Goal: Transaction & Acquisition: Download file/media

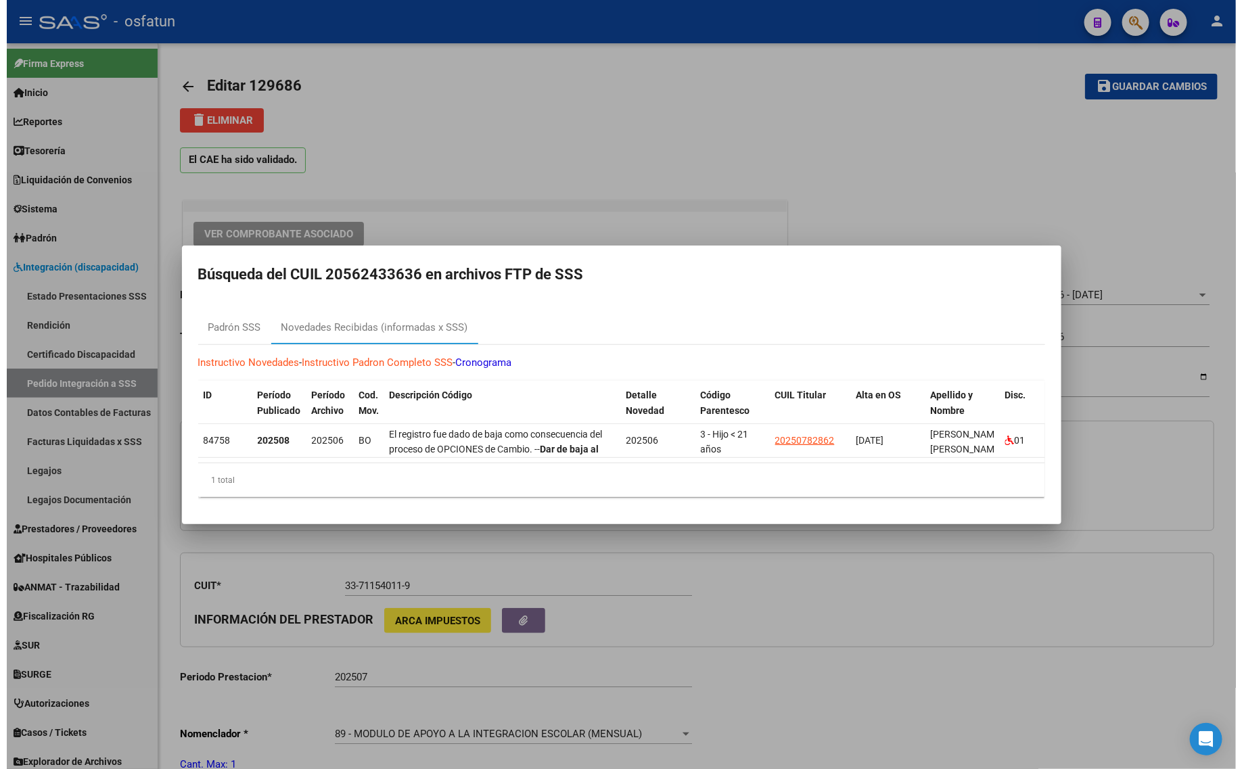
scroll to position [85, 0]
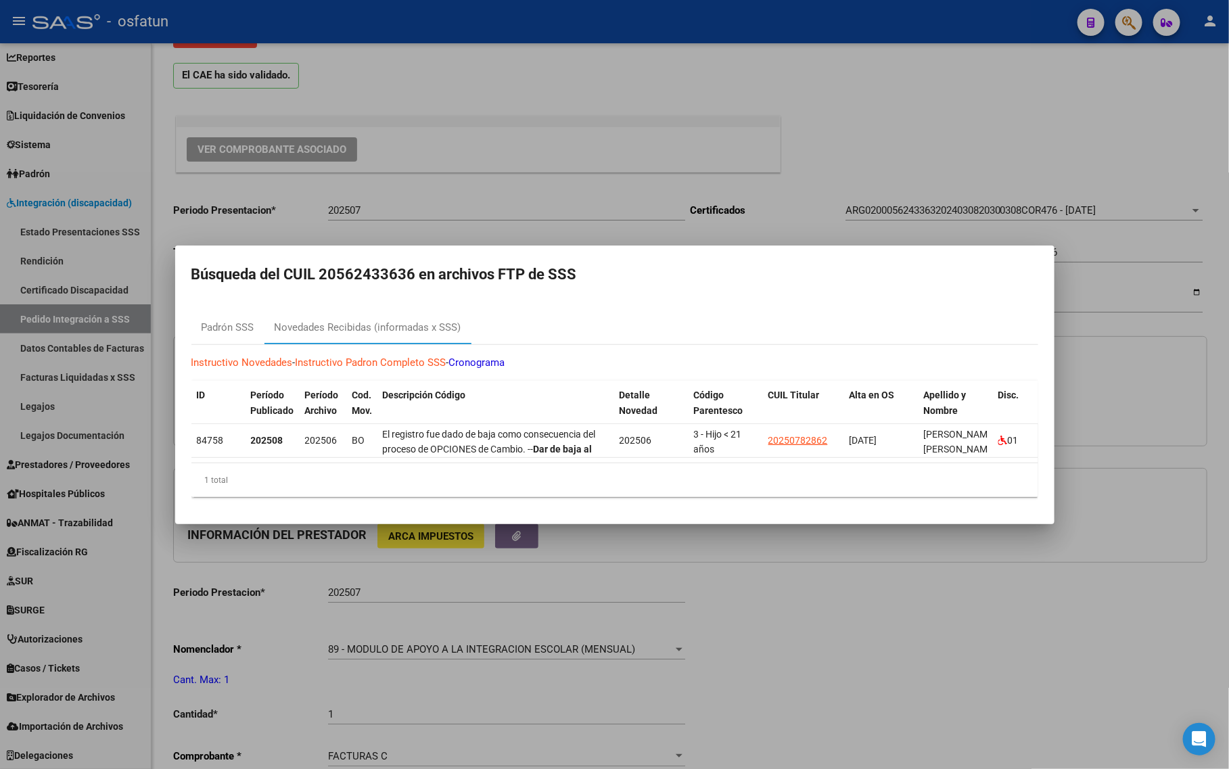
click at [825, 127] on div at bounding box center [614, 384] width 1229 height 769
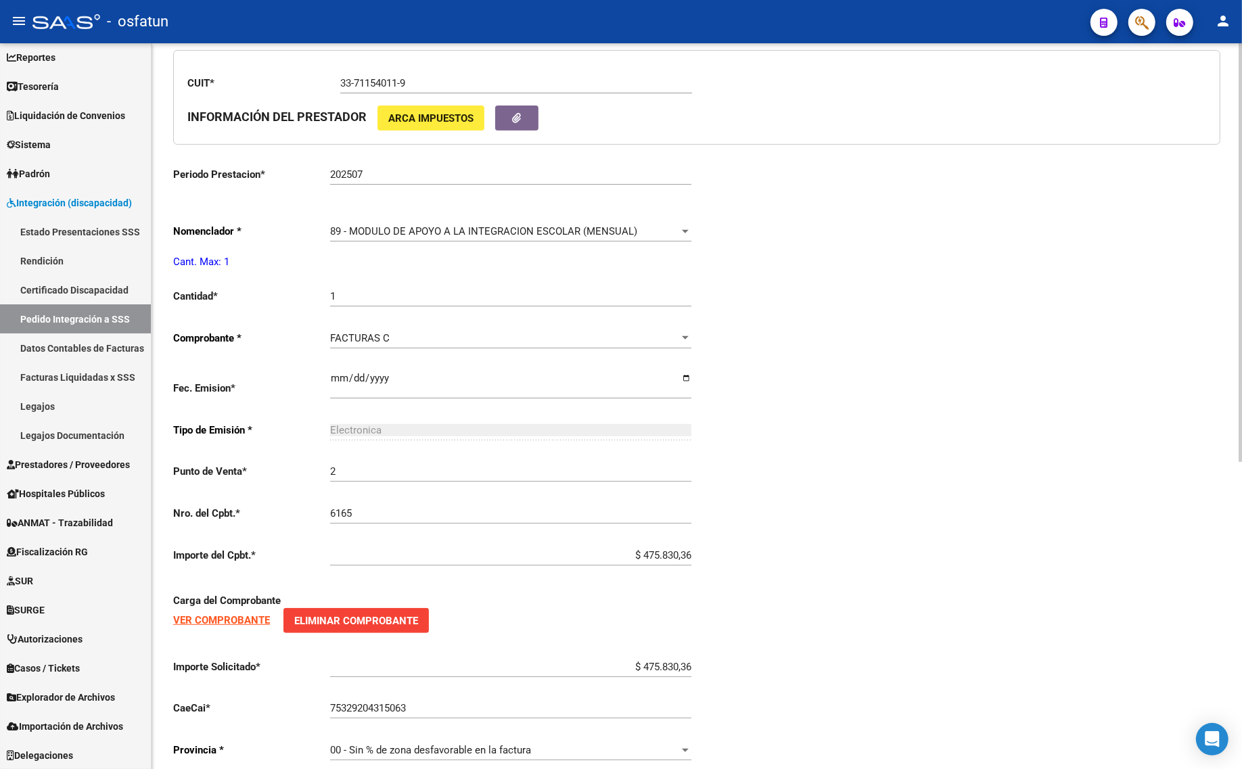
scroll to position [532, 0]
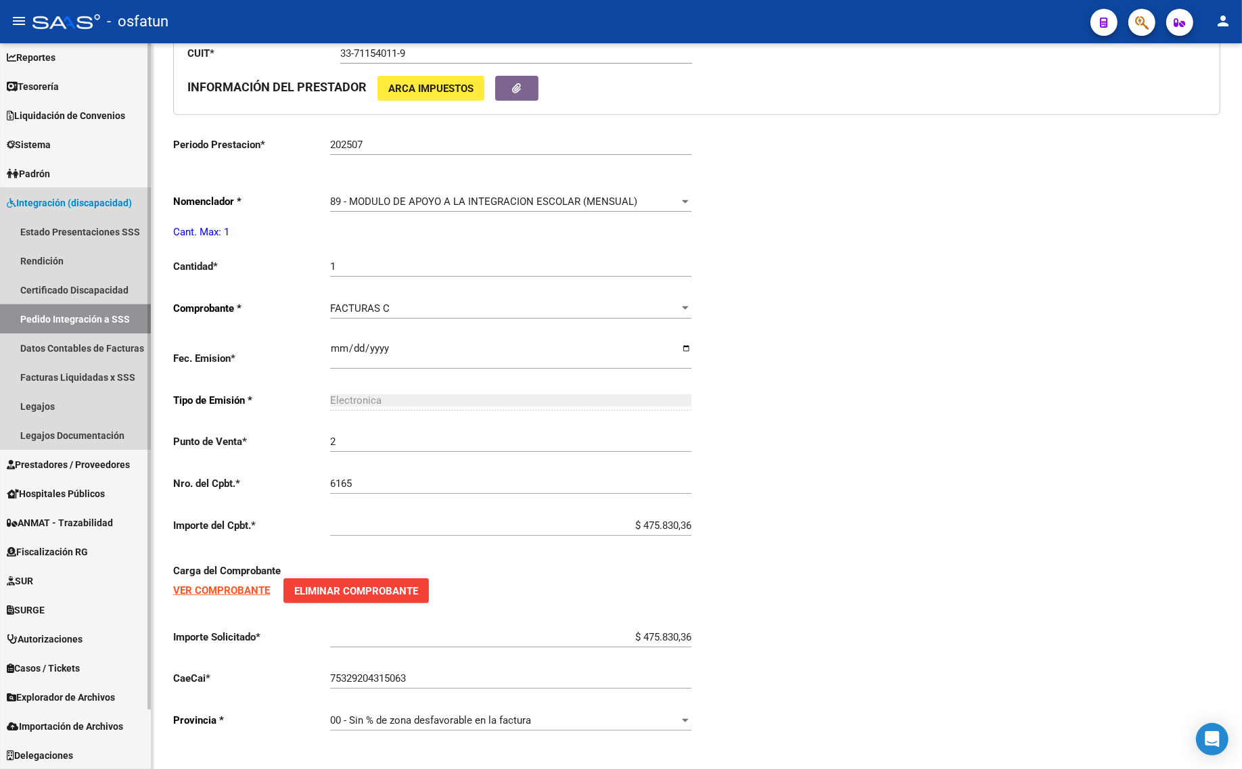
click at [104, 317] on link "Pedido Integración a SSS" at bounding box center [75, 318] width 151 height 29
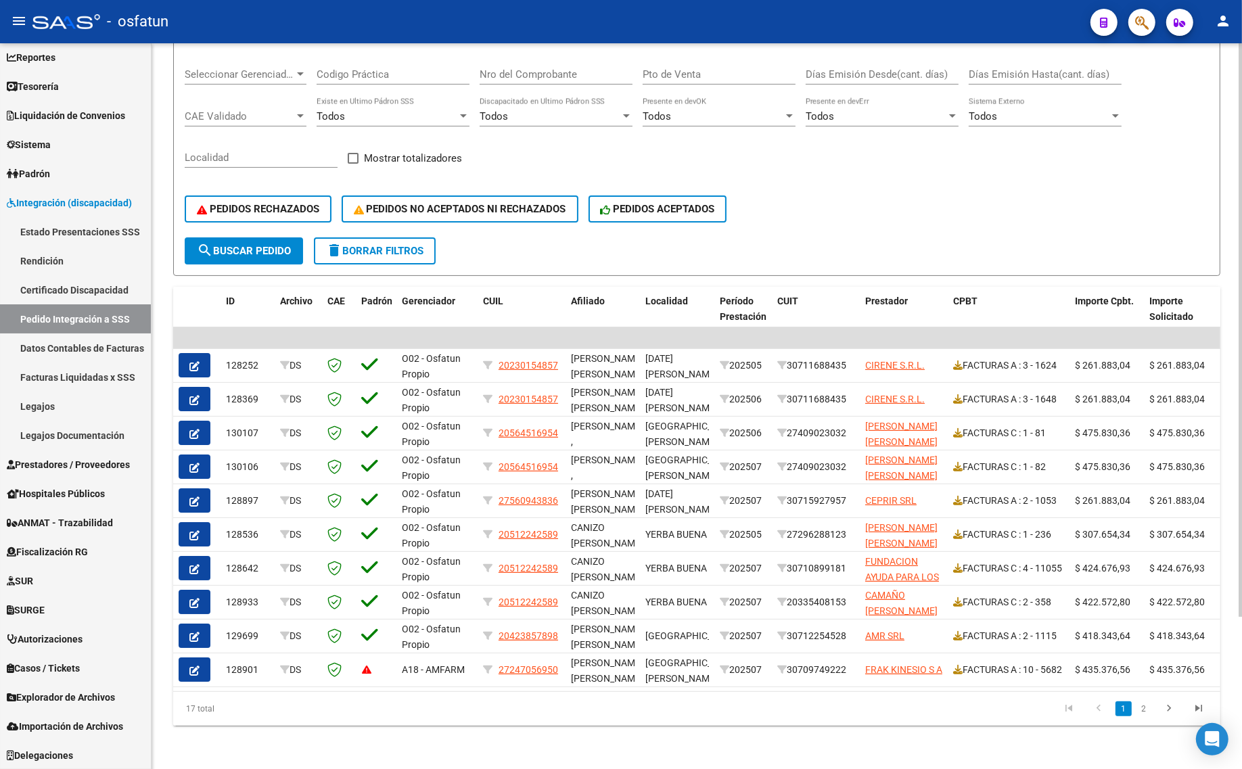
drag, startPoint x: 599, startPoint y: 692, endPoint x: 939, endPoint y: 701, distance: 340.4
click at [939, 701] on div "17 total 1 2" at bounding box center [696, 709] width 1047 height 34
click at [939, 701] on datatable-pager "1 2" at bounding box center [800, 709] width 827 height 23
click at [354, 221] on div "PEDIDOS RECHAZADOS PEDIDOS NO ACEPTADOS NI RECHAZADOS PEDIDOS ACEPTADOS" at bounding box center [697, 209] width 1024 height 57
click at [357, 245] on span "delete Borrar Filtros" at bounding box center [374, 251] width 97 height 12
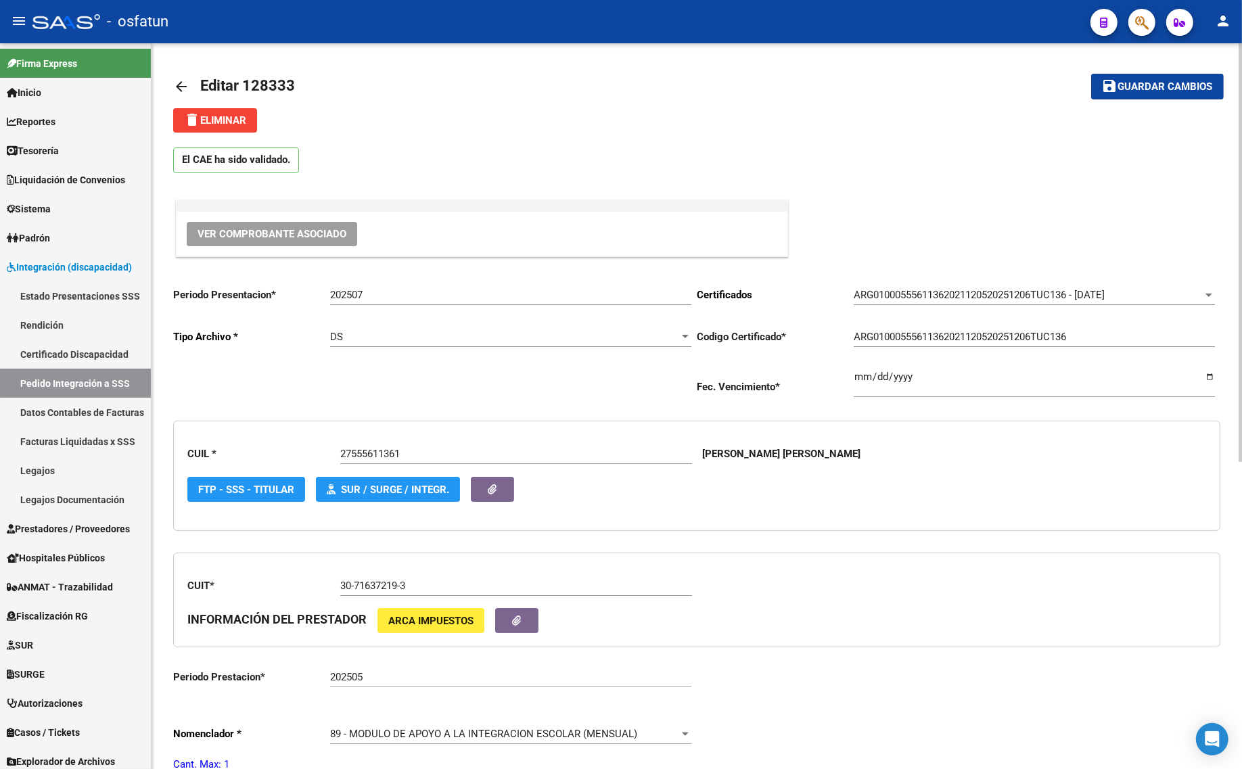
click at [179, 79] on mat-icon "arrow_back" at bounding box center [181, 86] width 16 height 16
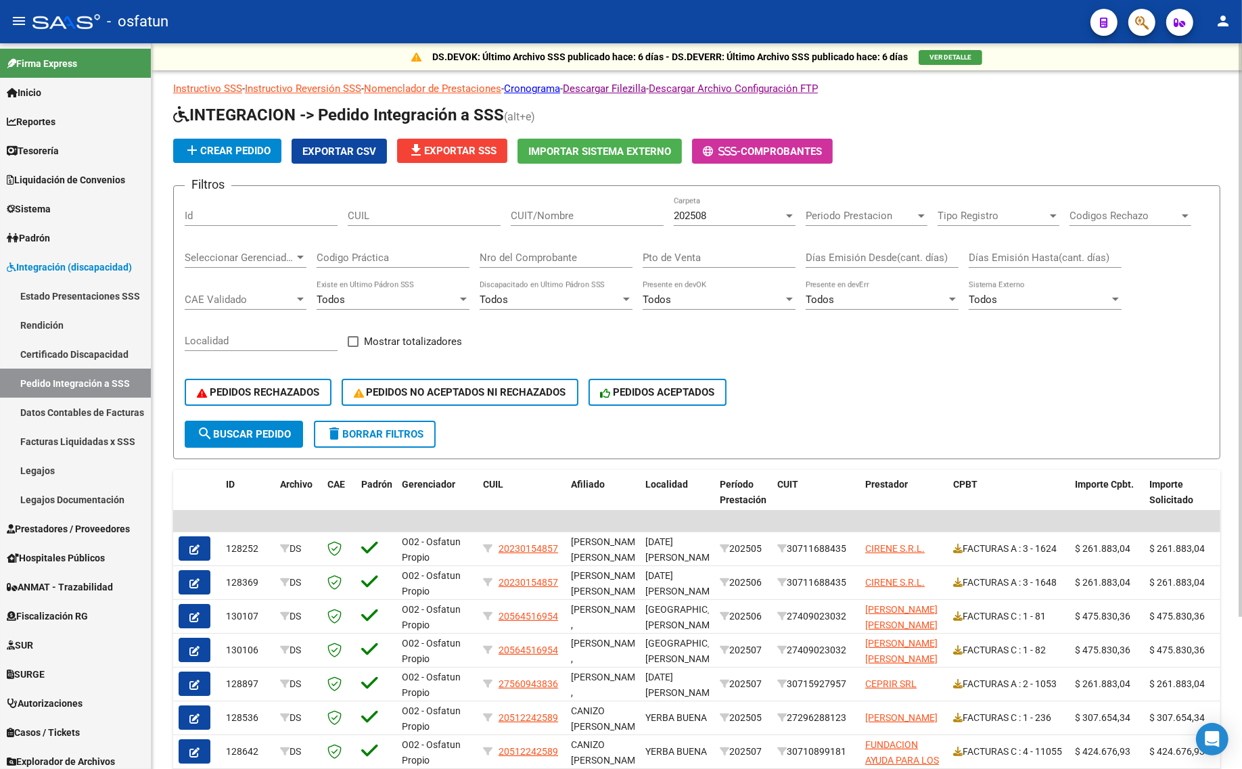
click at [708, 214] on div "202508" at bounding box center [729, 216] width 110 height 12
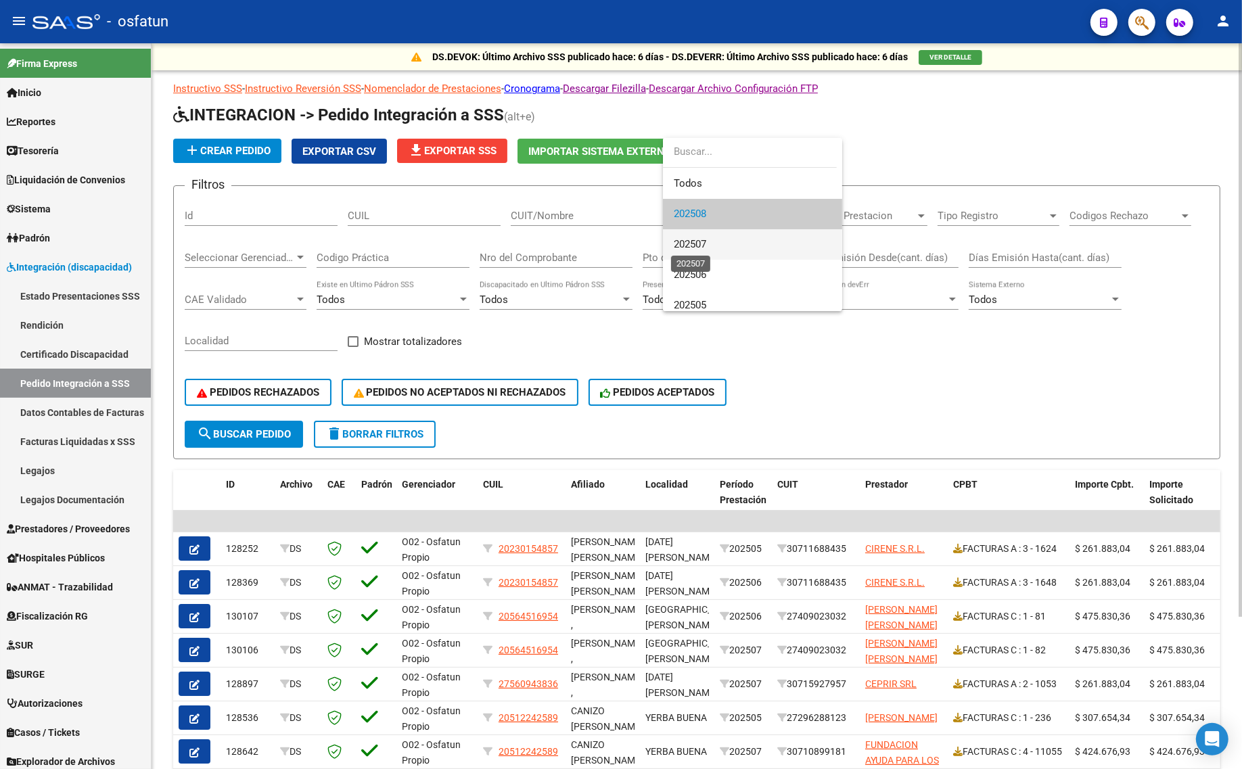
click at [698, 248] on span "202507" at bounding box center [690, 244] width 32 height 12
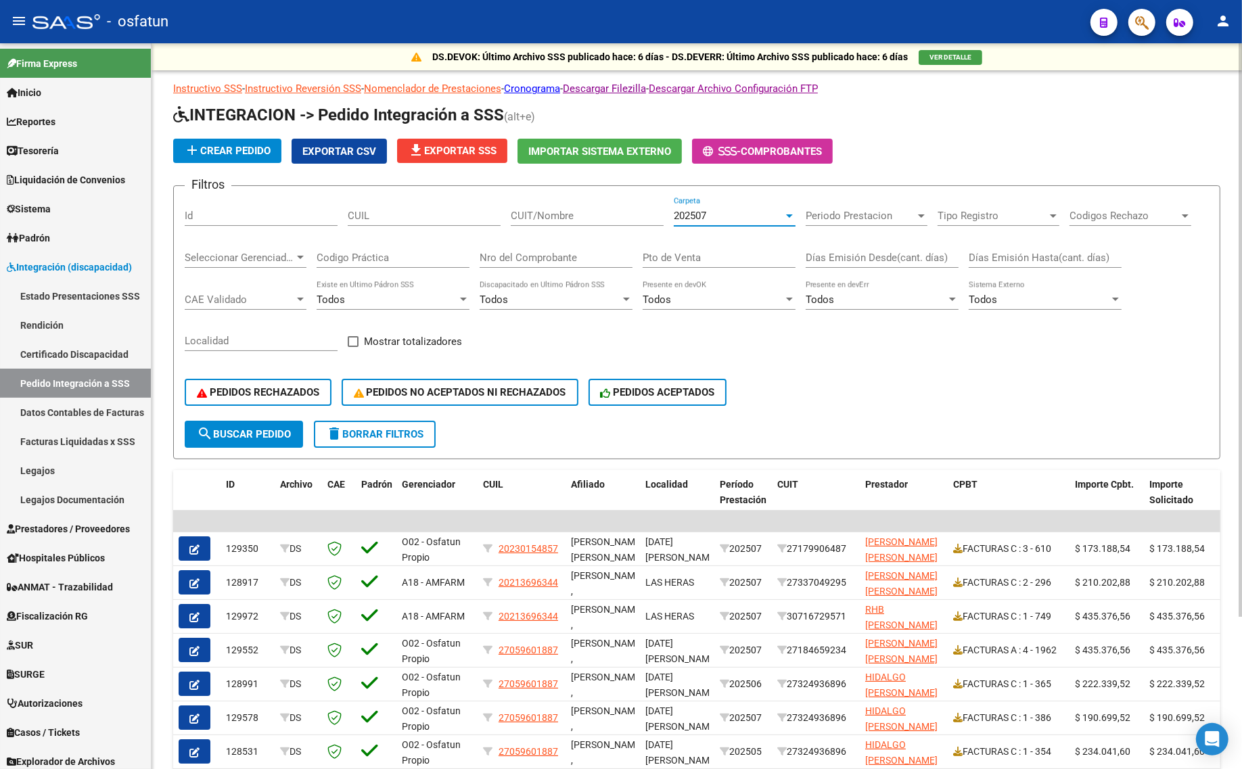
click at [256, 430] on span "search Buscar Pedido" at bounding box center [244, 434] width 94 height 12
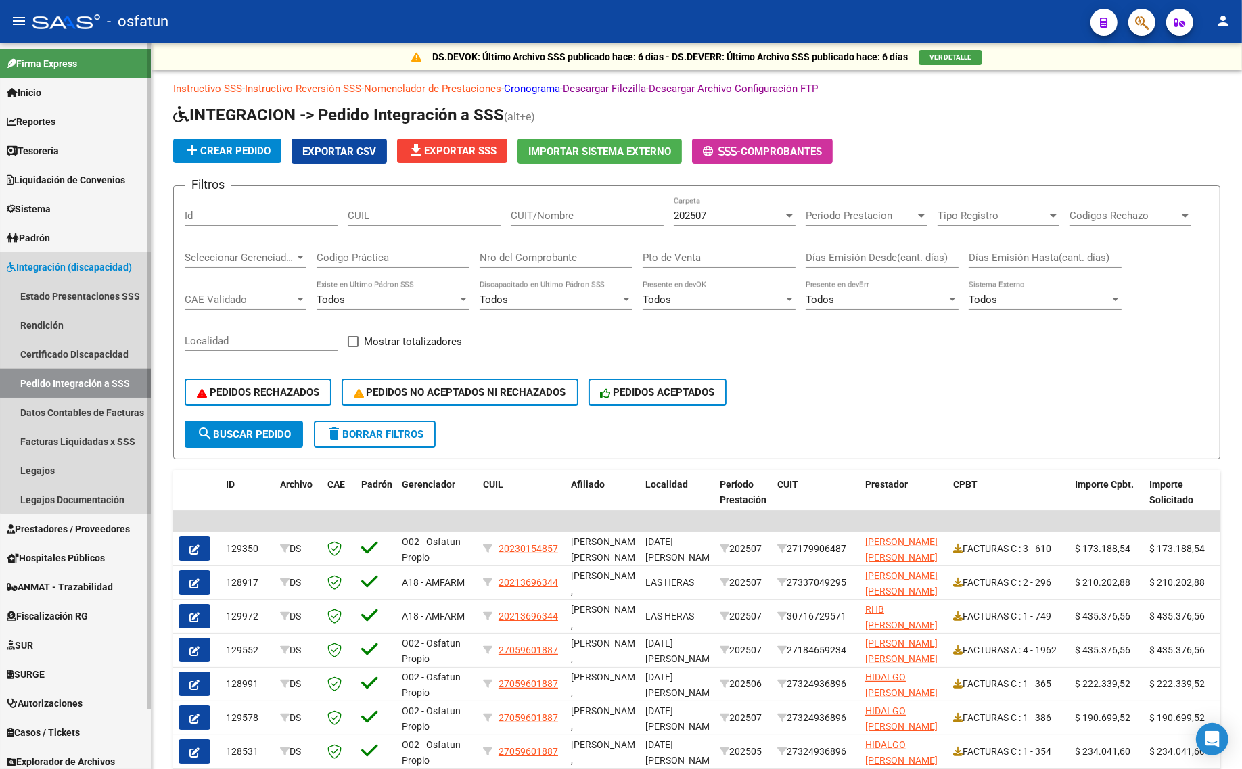
click at [80, 379] on link "Pedido Integración a SSS" at bounding box center [75, 383] width 151 height 29
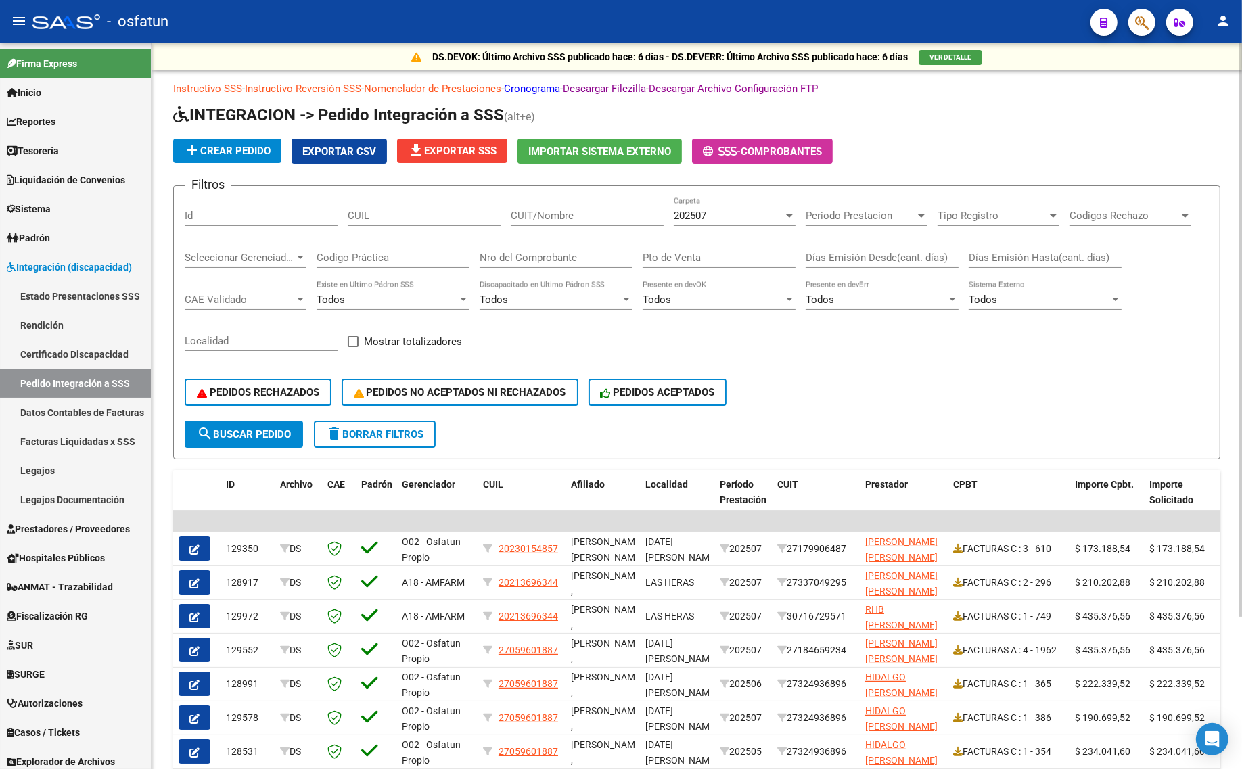
click at [411, 430] on span "delete Borrar Filtros" at bounding box center [374, 434] width 97 height 12
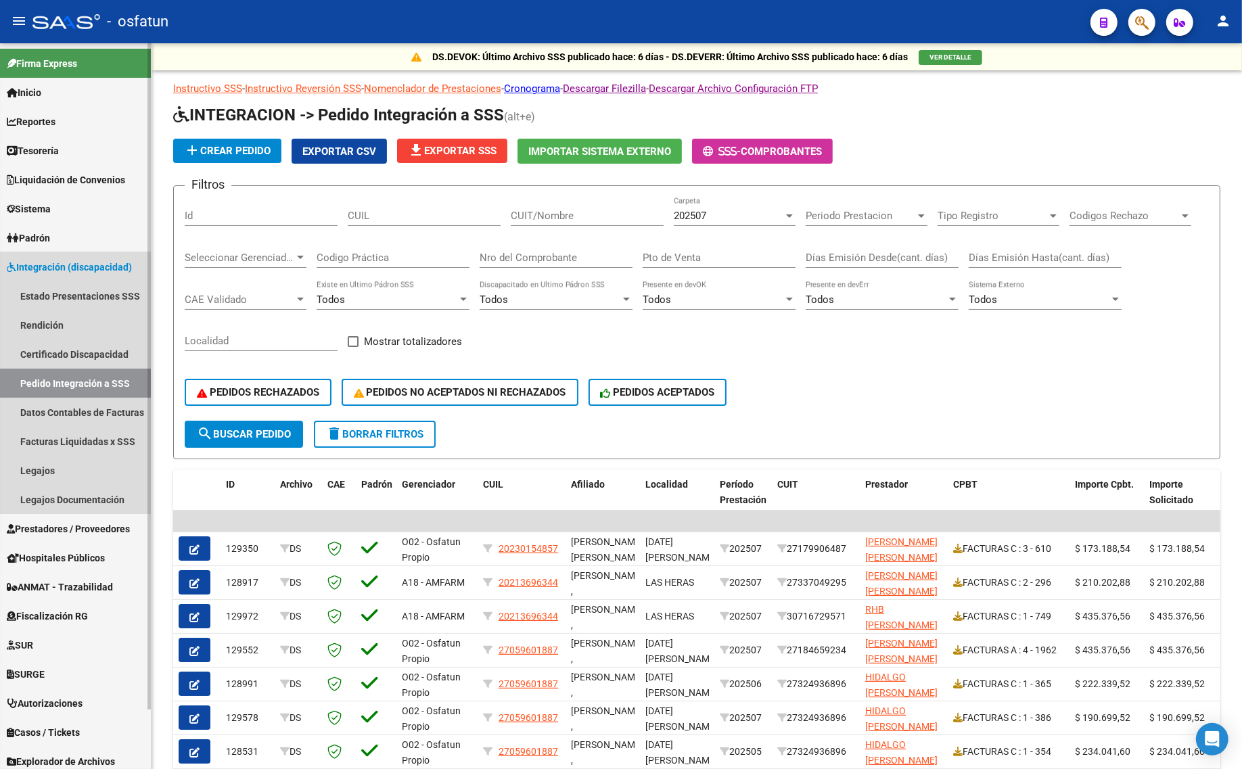
click at [49, 269] on span "Integración (discapacidad)" at bounding box center [69, 267] width 125 height 15
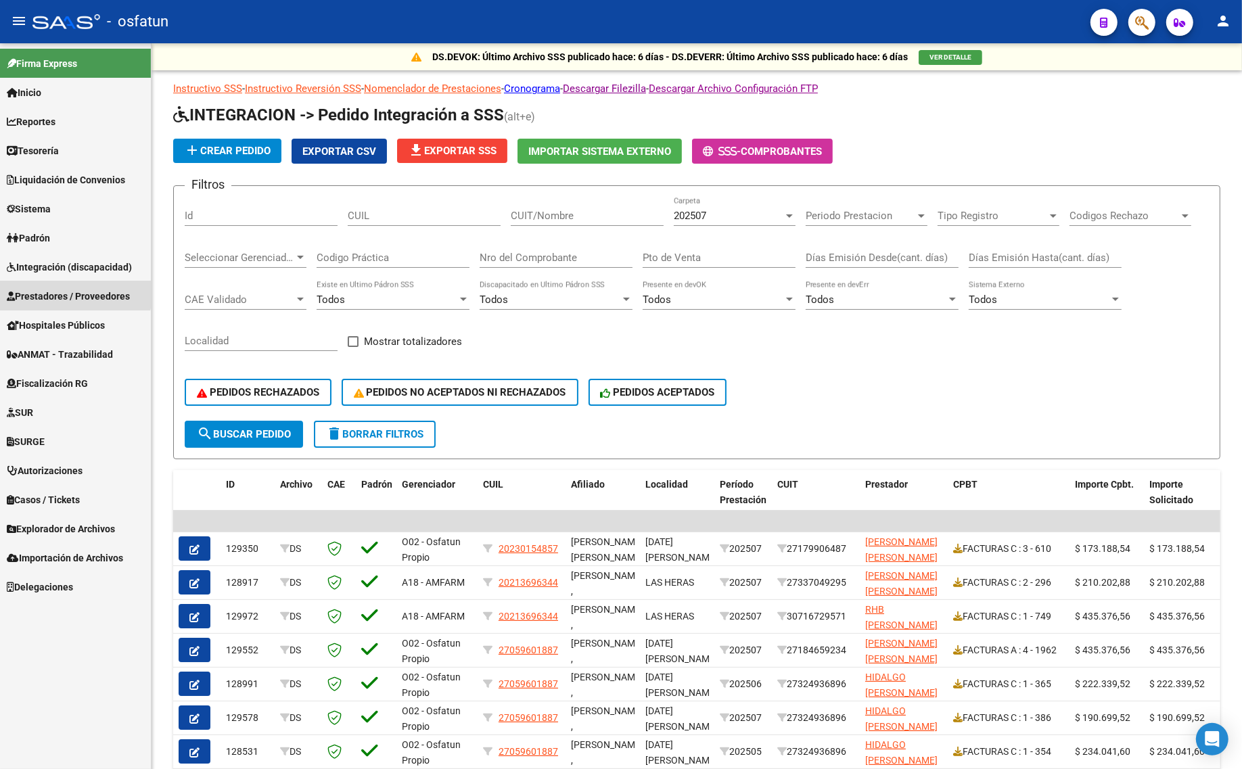
click at [49, 290] on span "Prestadores / Proveedores" at bounding box center [68, 296] width 123 height 15
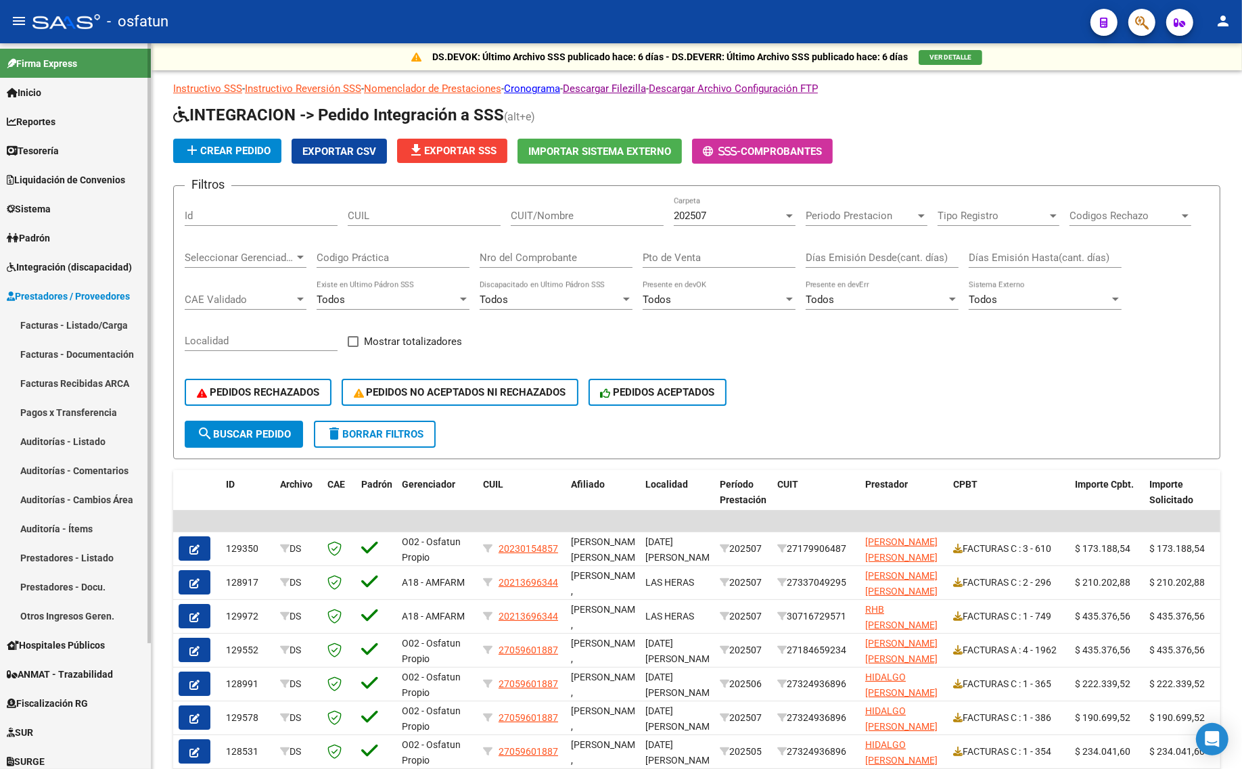
click at [49, 323] on link "Facturas - Listado/Carga" at bounding box center [75, 325] width 151 height 29
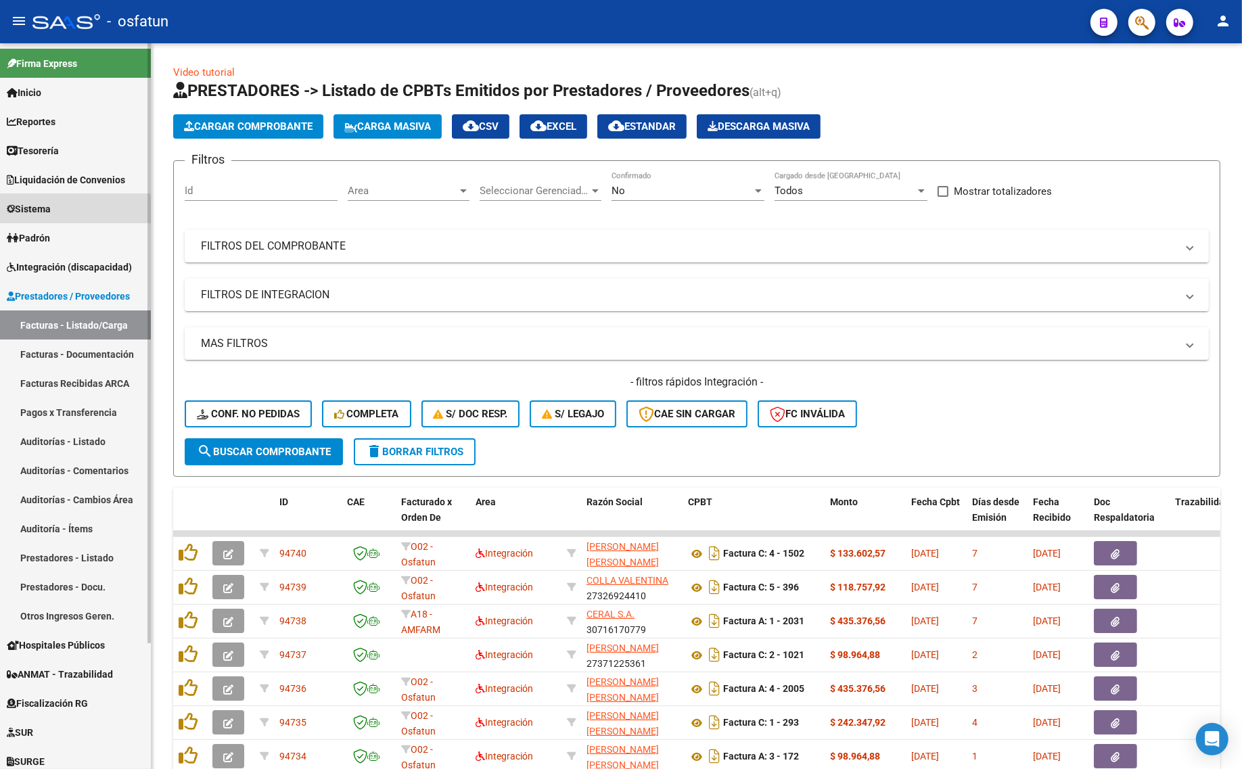
click at [1, 217] on link "Sistema" at bounding box center [75, 208] width 151 height 29
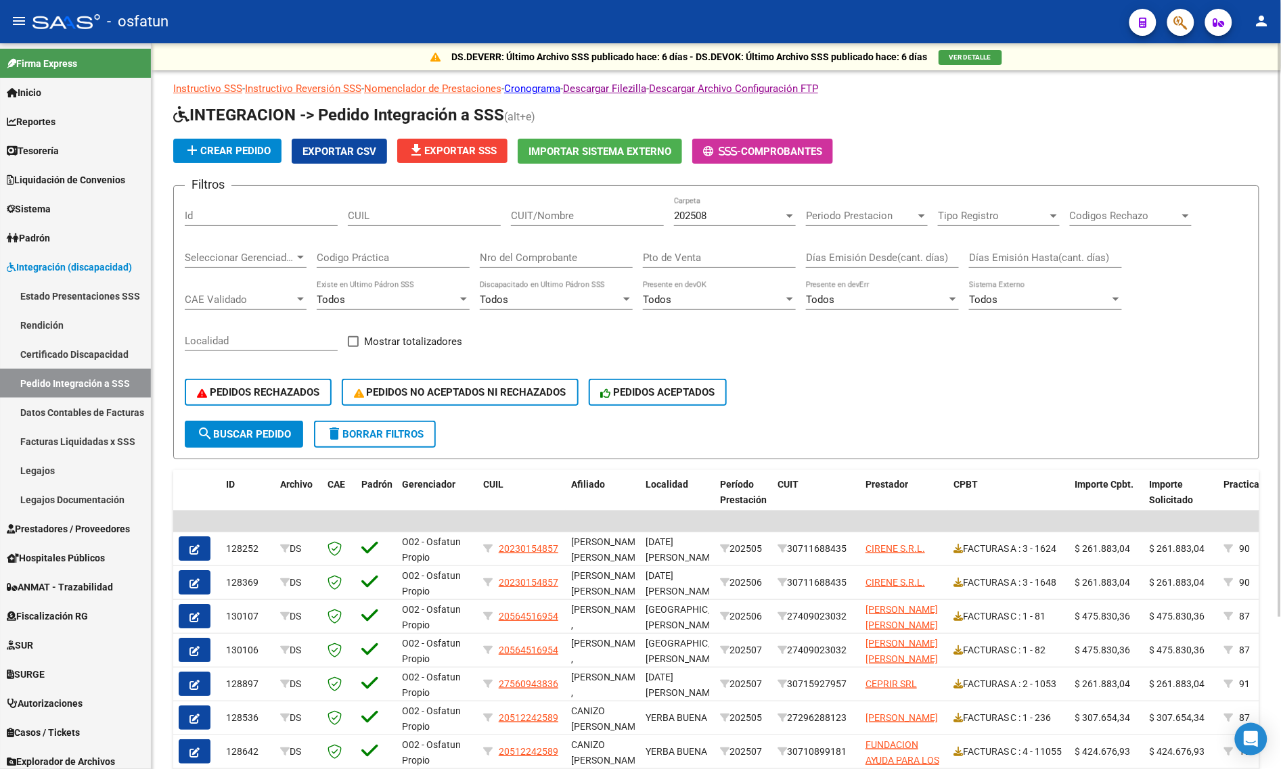
scroll to position [64, 0]
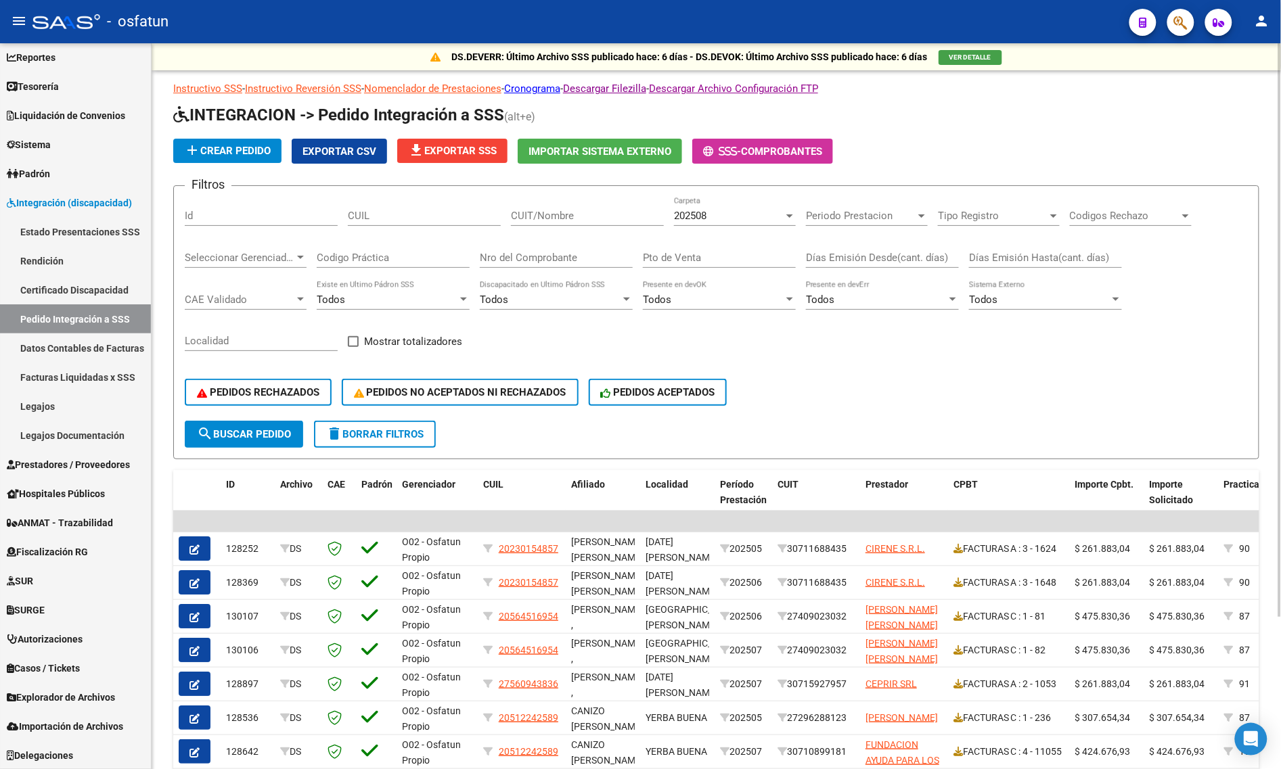
click at [803, 386] on div "PEDIDOS RECHAZADOS PEDIDOS NO ACEPTADOS NI RECHAZADOS PEDIDOS ACEPTADOS" at bounding box center [716, 392] width 1063 height 57
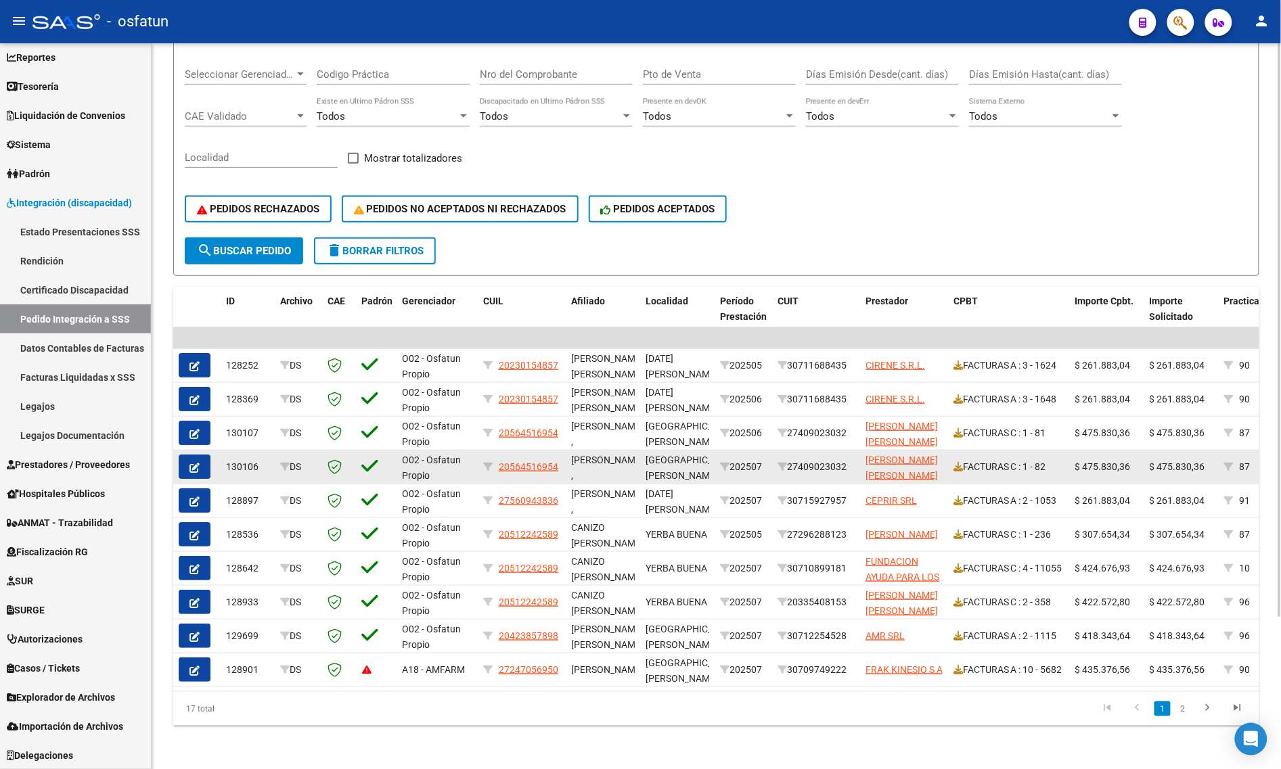
scroll to position [191, 0]
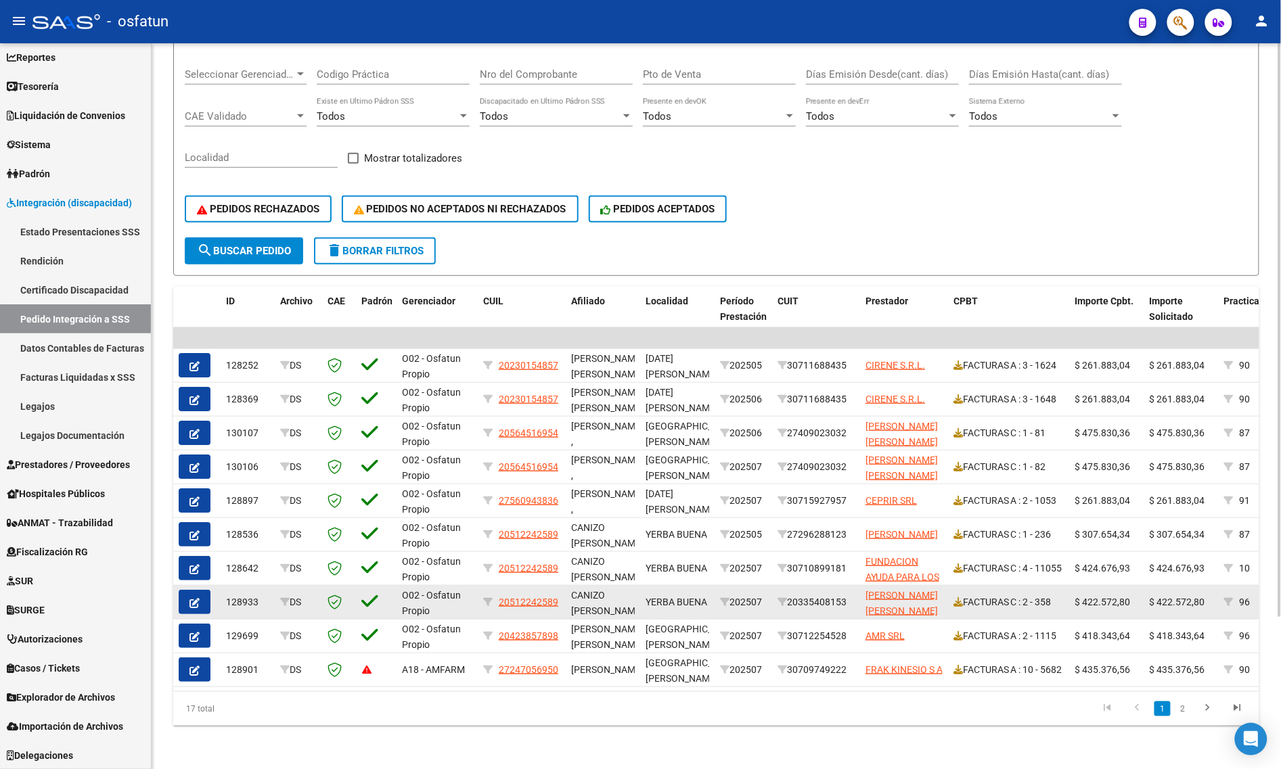
click at [189, 598] on icon "button" at bounding box center [194, 603] width 10 height 10
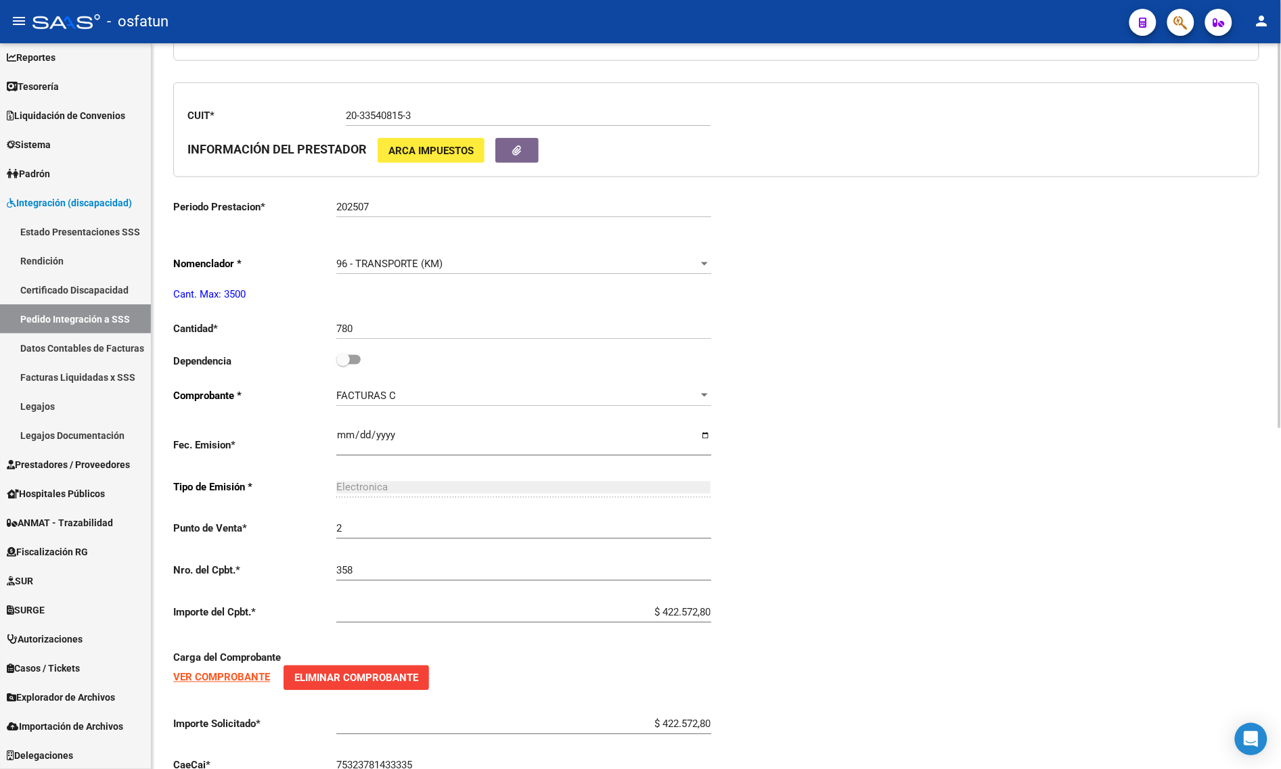
scroll to position [641, 0]
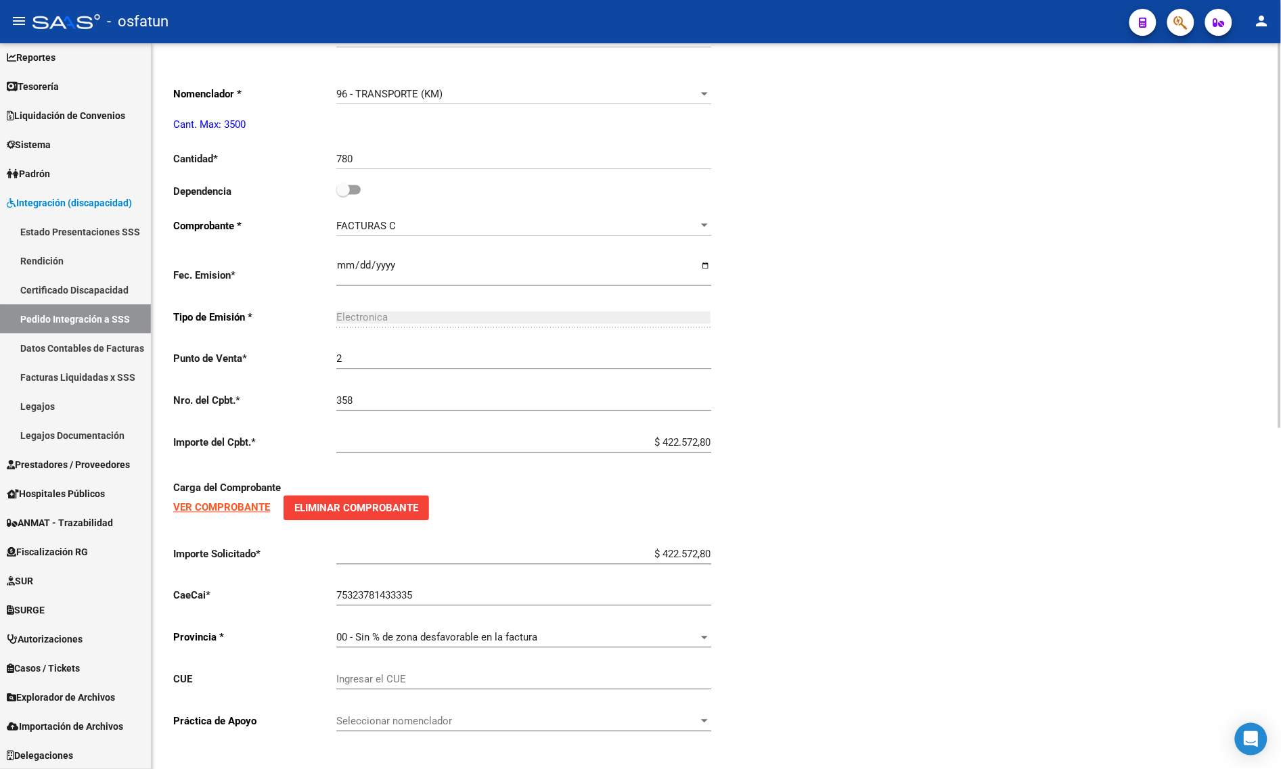
type input "20512242589"
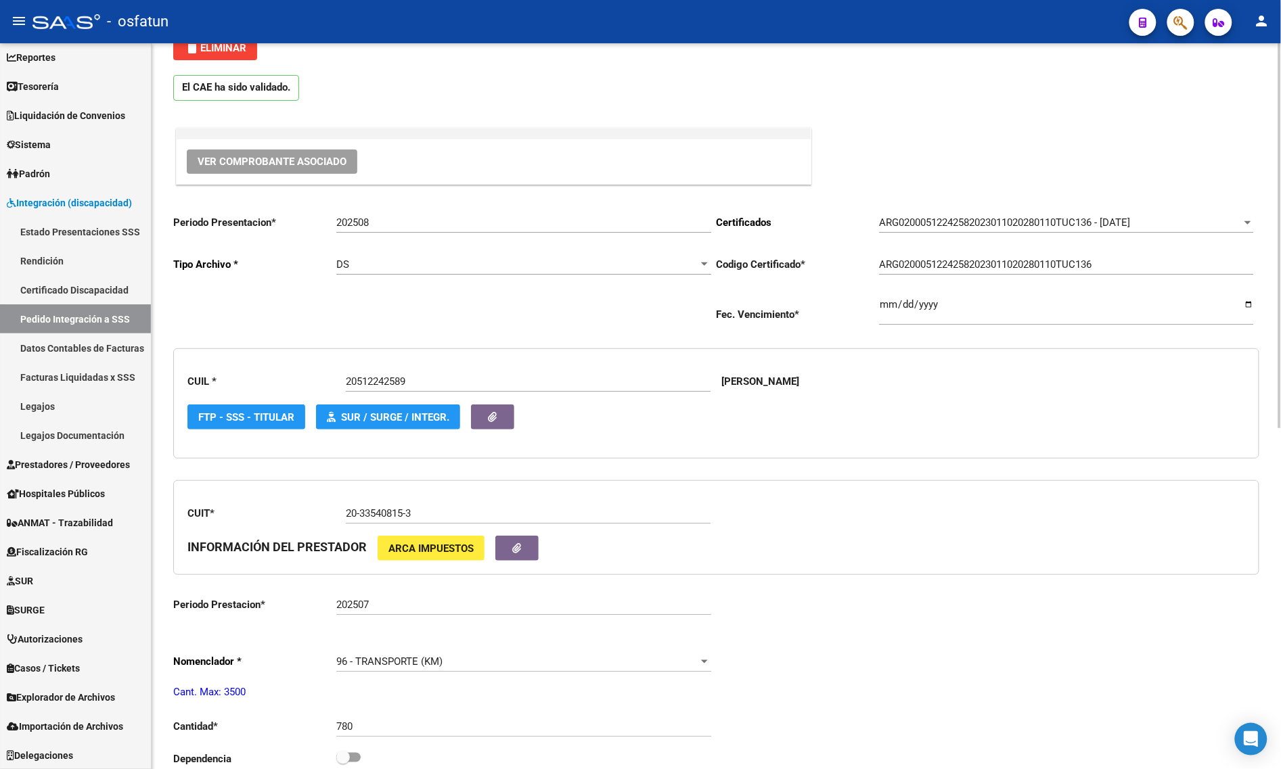
scroll to position [49, 0]
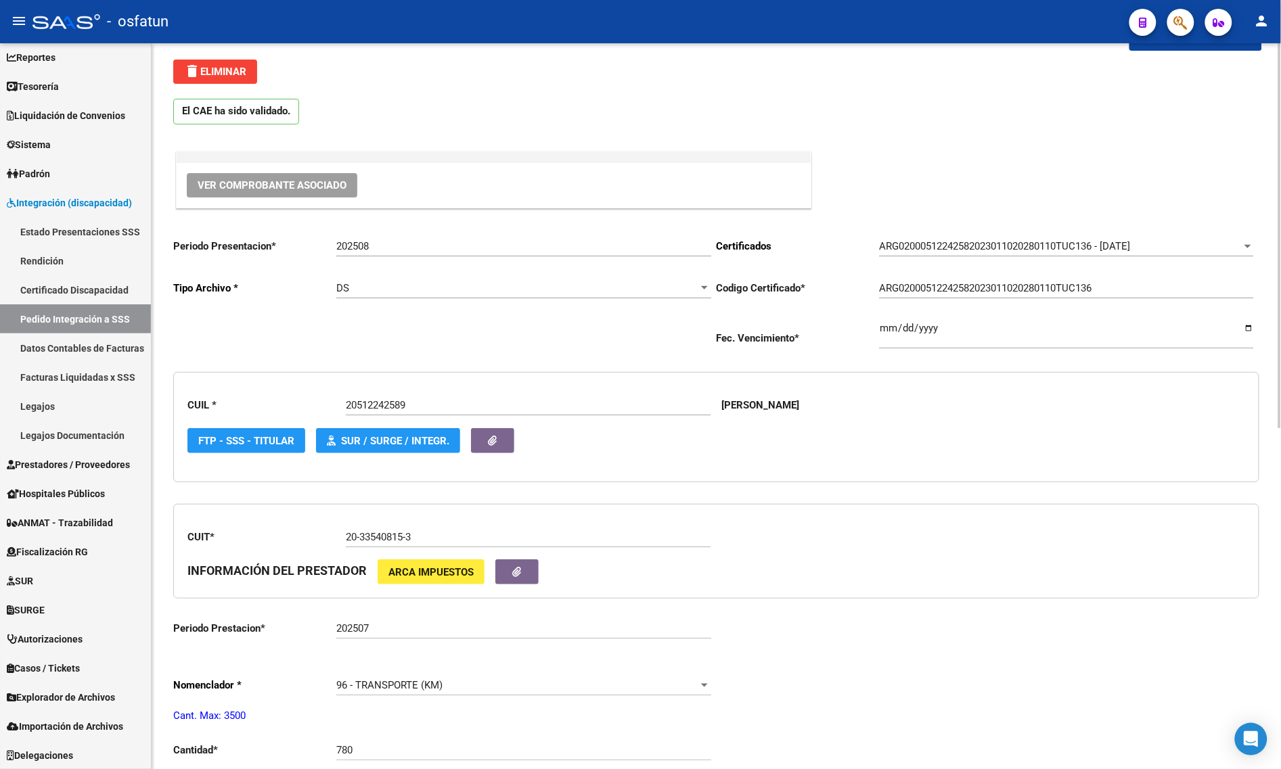
click at [408, 244] on input "202508" at bounding box center [523, 246] width 375 height 12
click at [453, 244] on input "202508" at bounding box center [523, 246] width 375 height 12
click at [455, 244] on input "202508" at bounding box center [523, 246] width 375 height 12
click at [457, 245] on input "202508" at bounding box center [523, 246] width 375 height 12
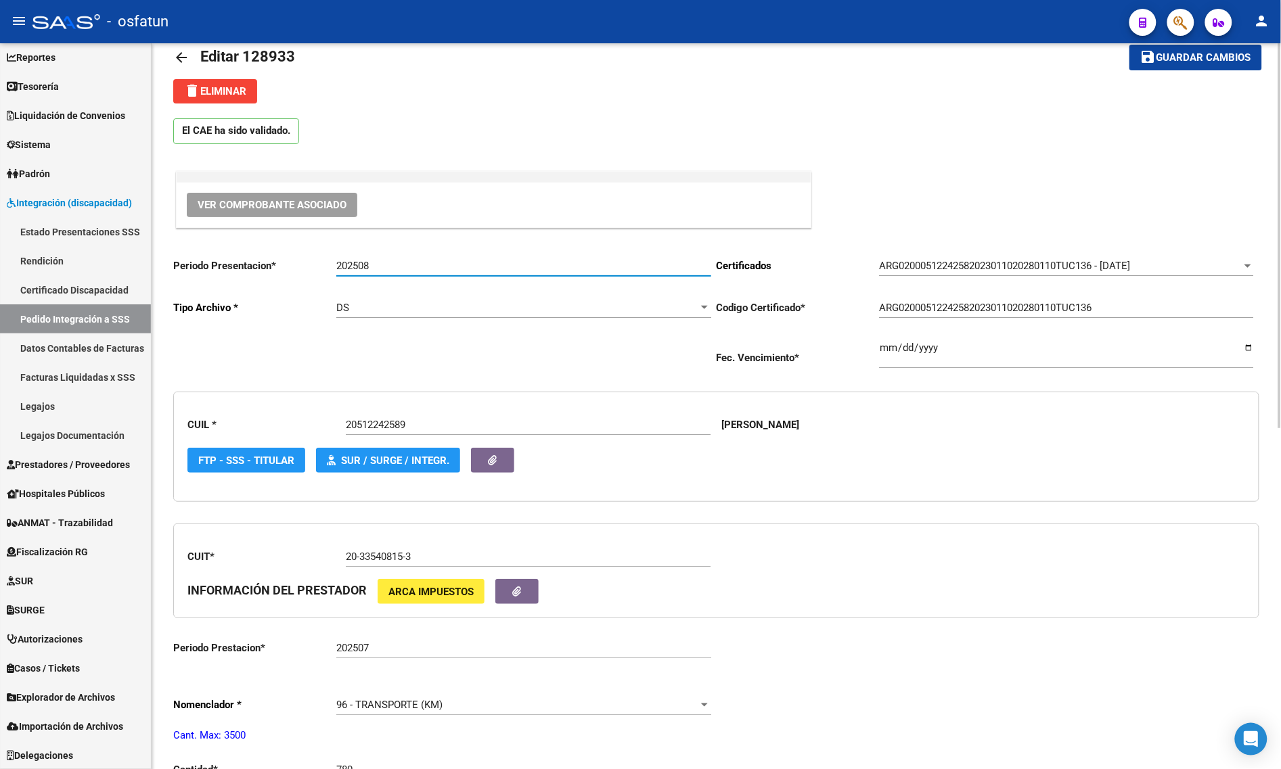
scroll to position [0, 0]
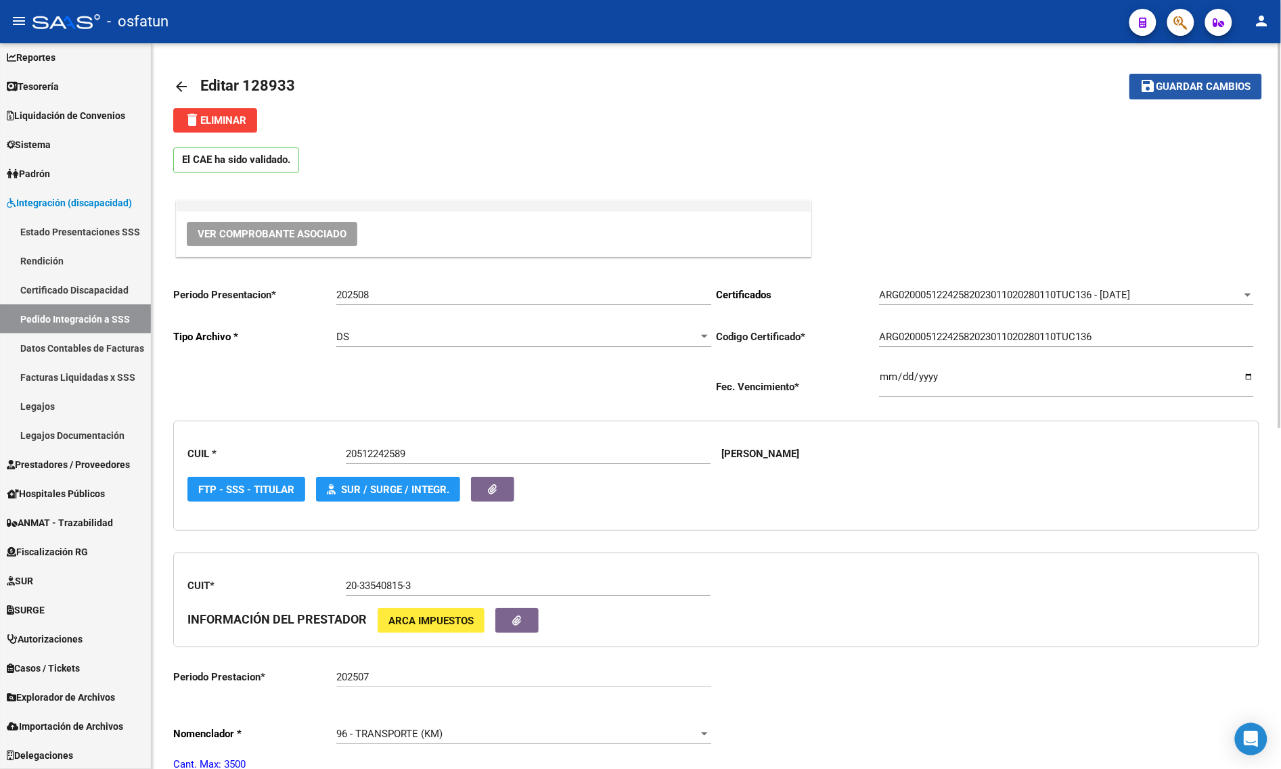
click at [1183, 83] on span "Guardar cambios" at bounding box center [1203, 87] width 95 height 12
drag, startPoint x: 702, startPoint y: 644, endPoint x: 673, endPoint y: 616, distance: 40.7
click at [702, 644] on div "CUIT * 20-33540815-3 Ingresar el CUIT INFORMACIÓN DEL PRESTADOR ARCA Impuestos" at bounding box center [716, 600] width 1086 height 95
click at [390, 290] on input "202508" at bounding box center [523, 295] width 375 height 12
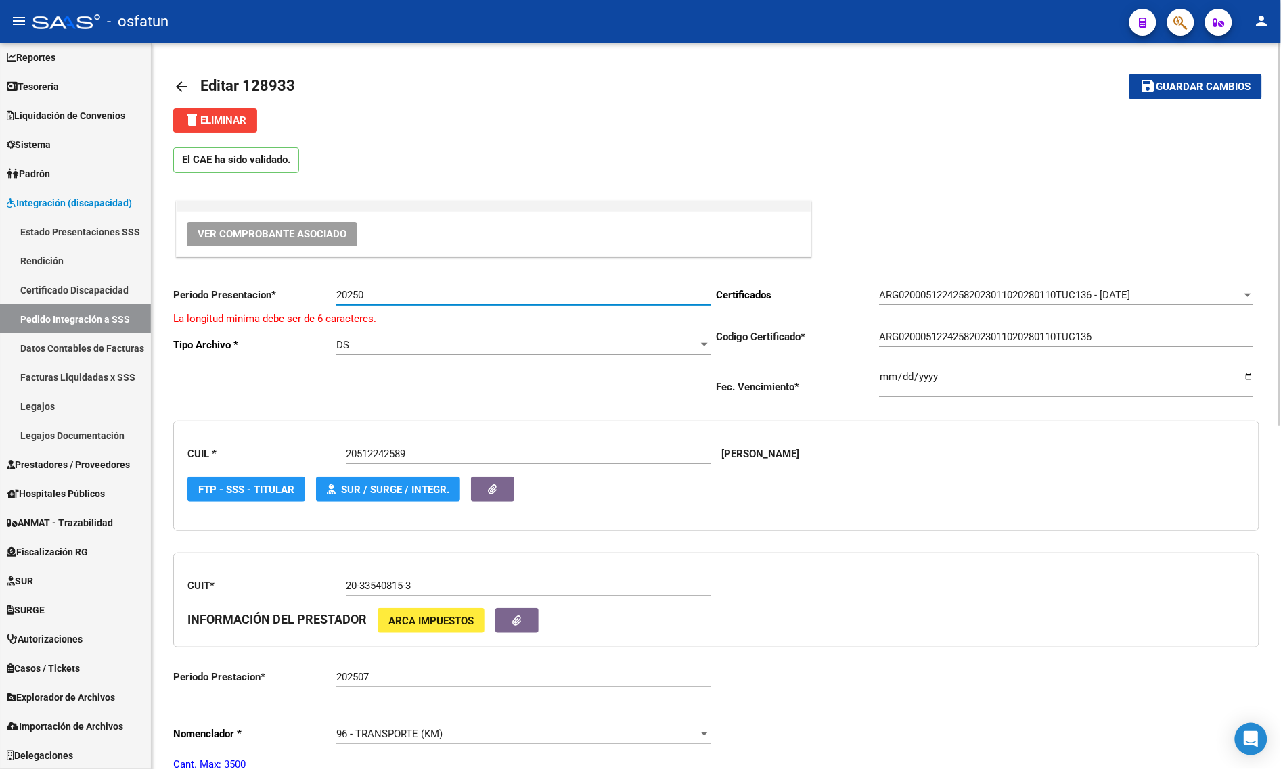
type input "202508"
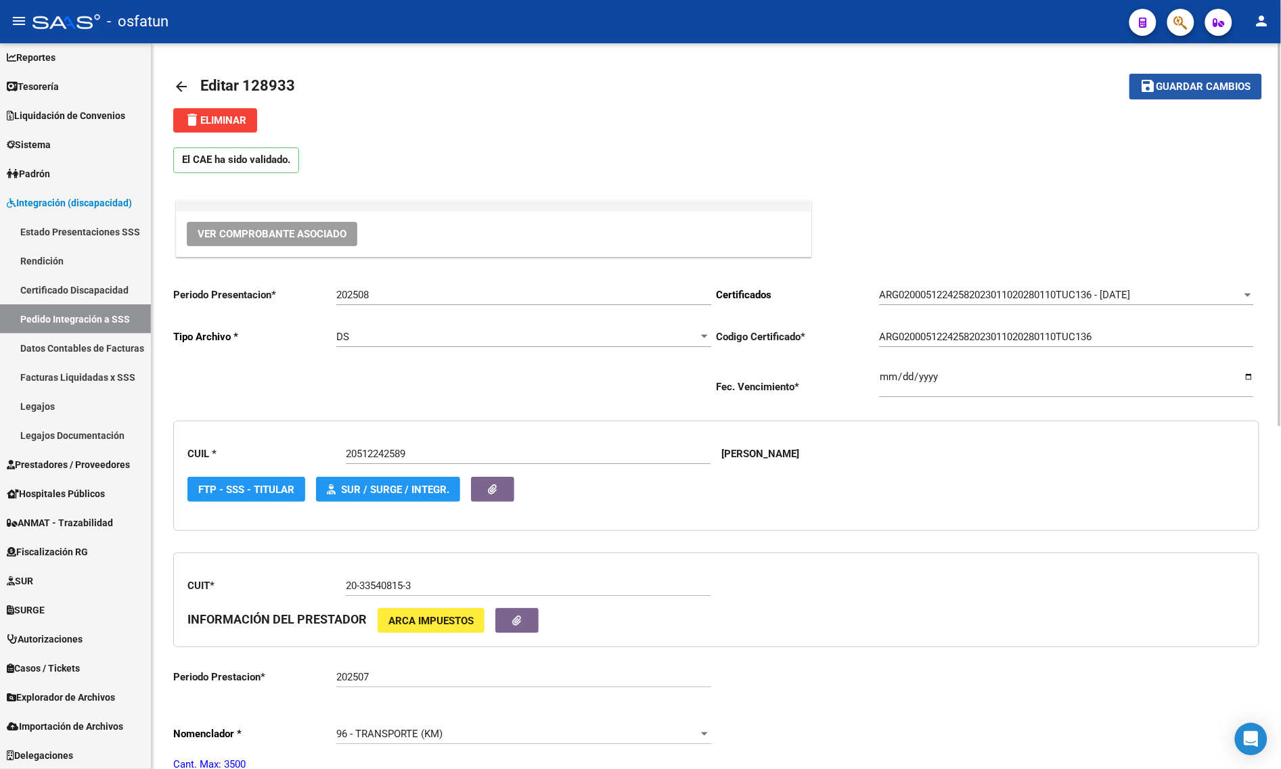
click at [1200, 74] on button "save Guardar cambios" at bounding box center [1195, 86] width 133 height 25
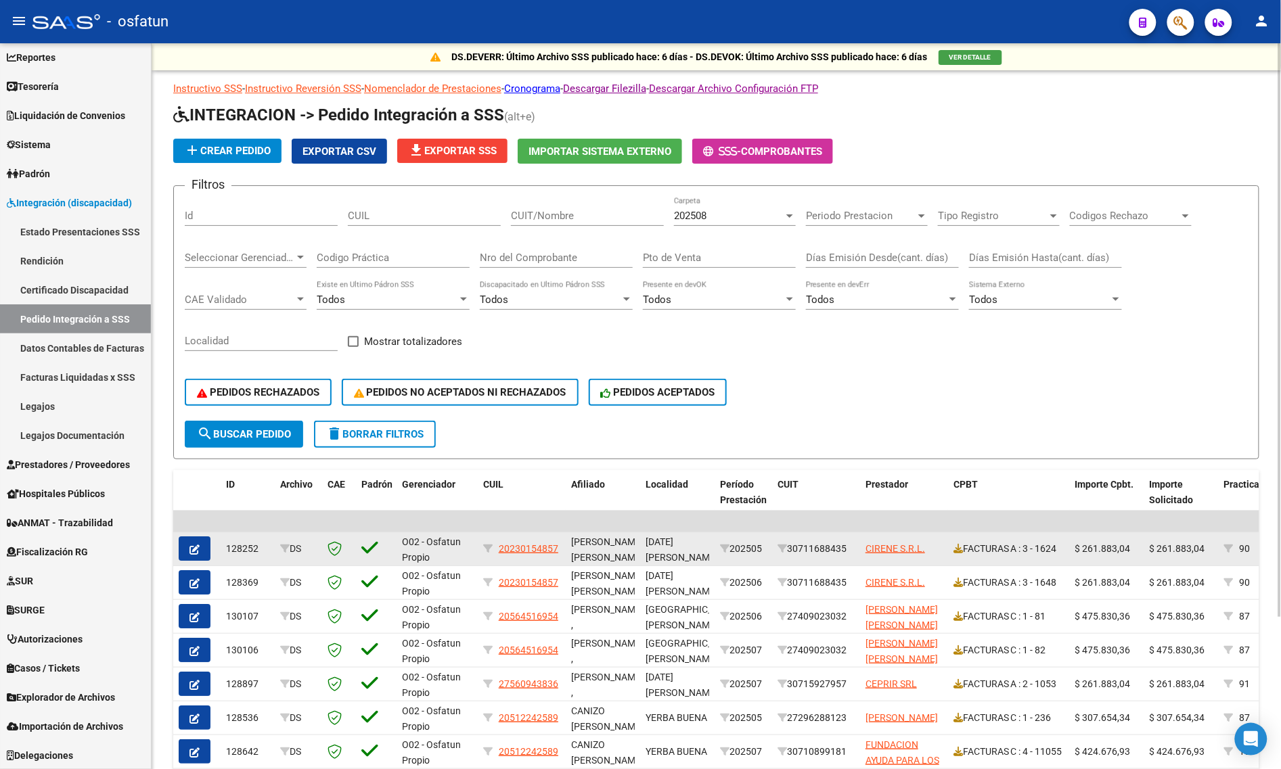
click at [200, 545] on button "button" at bounding box center [195, 549] width 32 height 24
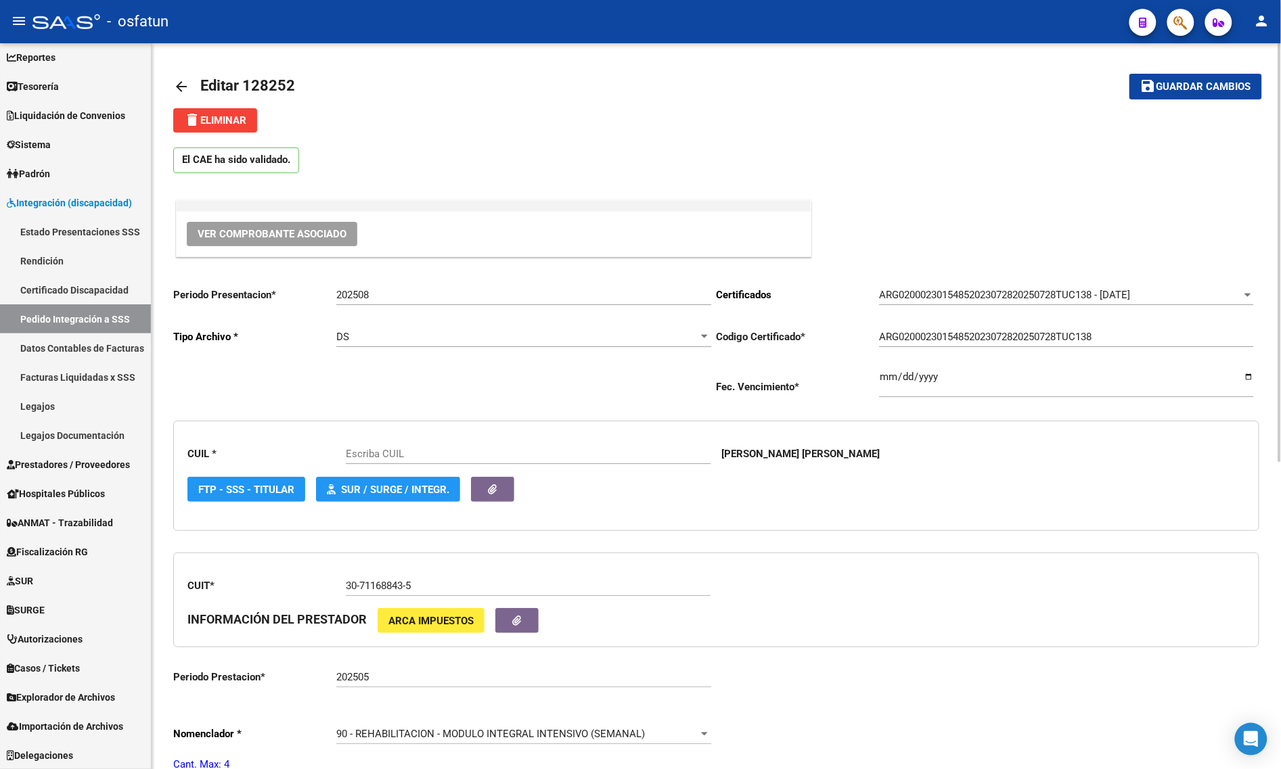
type input "20230154857"
click at [176, 88] on mat-icon "arrow_back" at bounding box center [181, 86] width 16 height 16
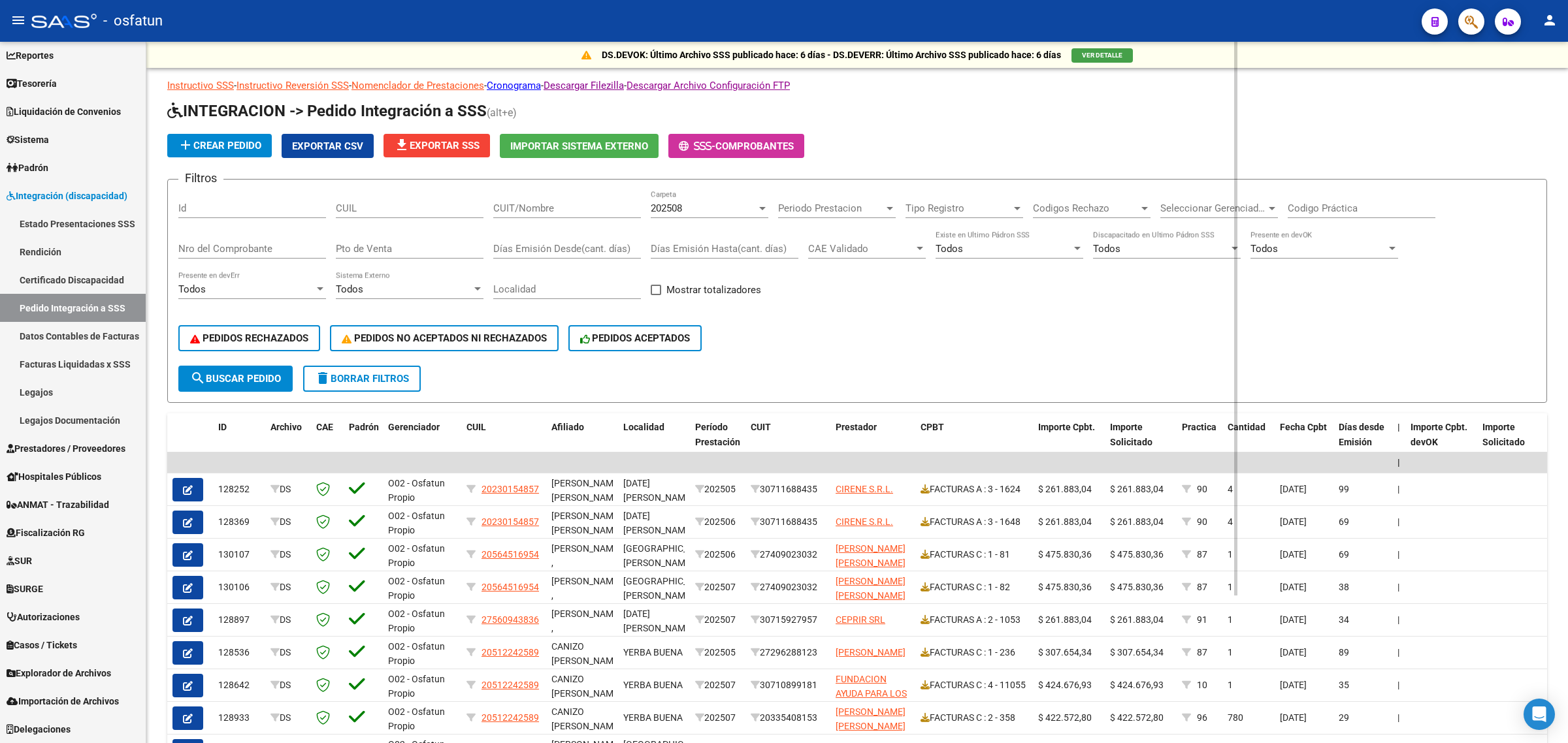
scroll to position [61, 0]
click at [823, 344] on div "PEDIDOS RECHAZADOS PEDIDOS NO ACEPTADOS NI RECHAZADOS PEDIDOS ACEPTADOS" at bounding box center [857, 338] width 1358 height 55
click at [1055, 101] on h1 "INTEGRACION -> Pedido Integración a SSS (alt+e)" at bounding box center [856, 112] width 1380 height 23
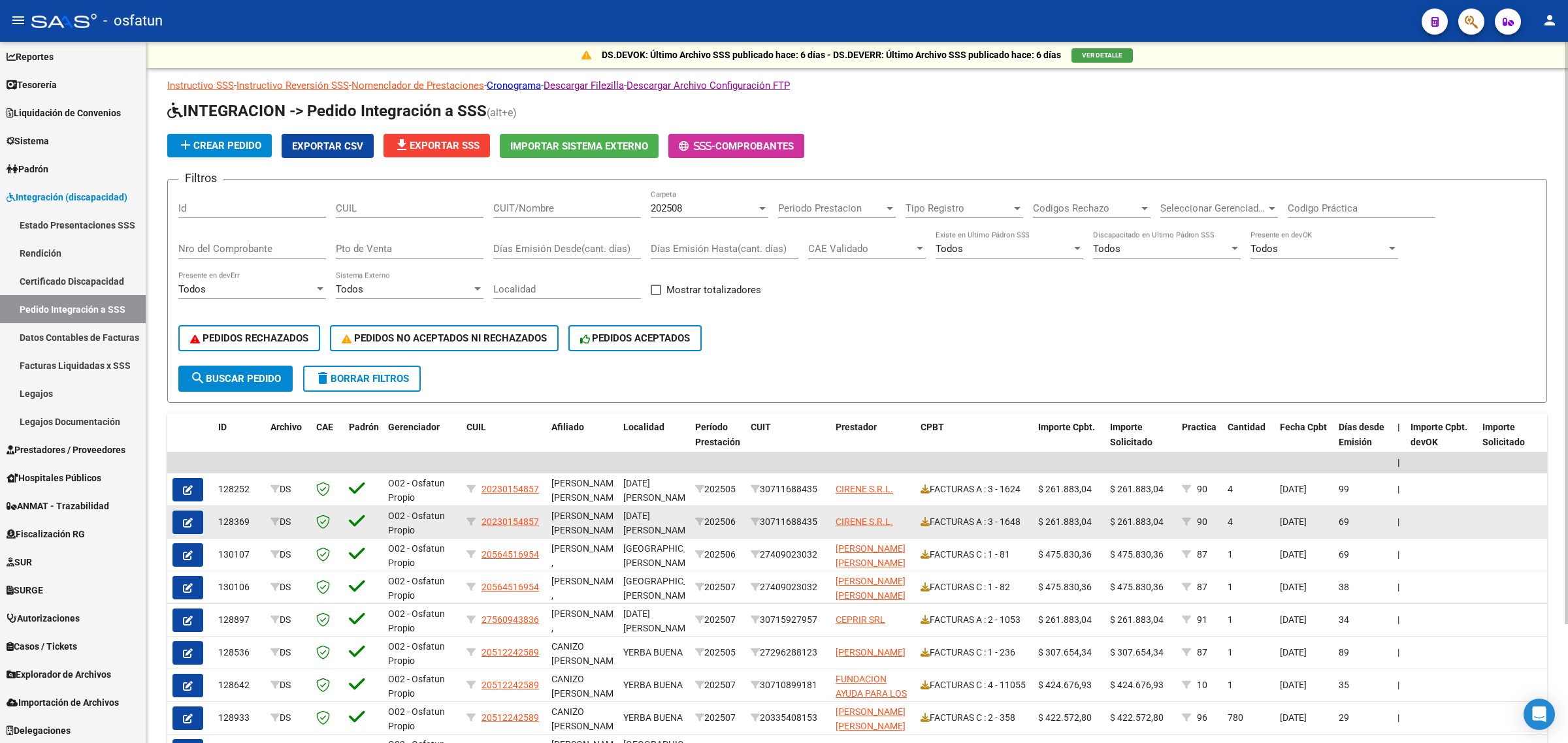
click at [745, 520] on datatable-body-cell "30711688435" at bounding box center [788, 521] width 85 height 32
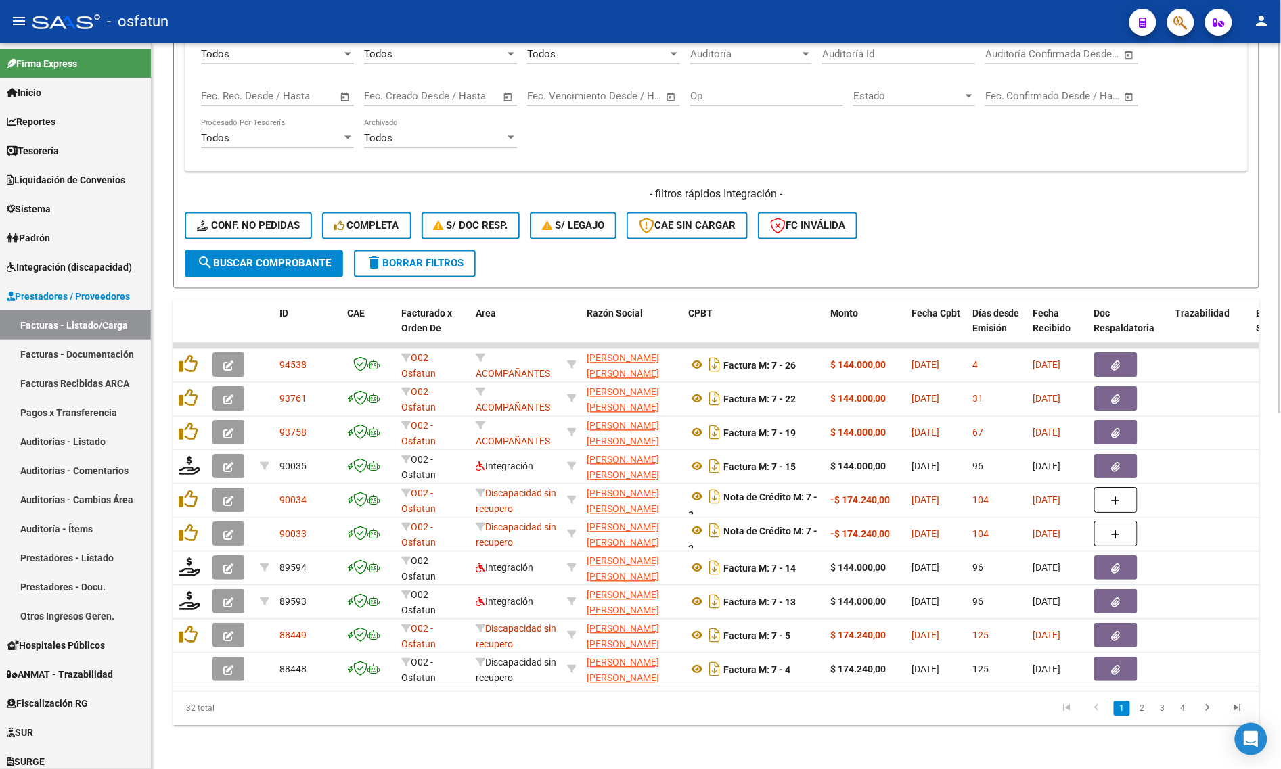
click at [410, 258] on span "delete Borrar Filtros" at bounding box center [414, 264] width 97 height 12
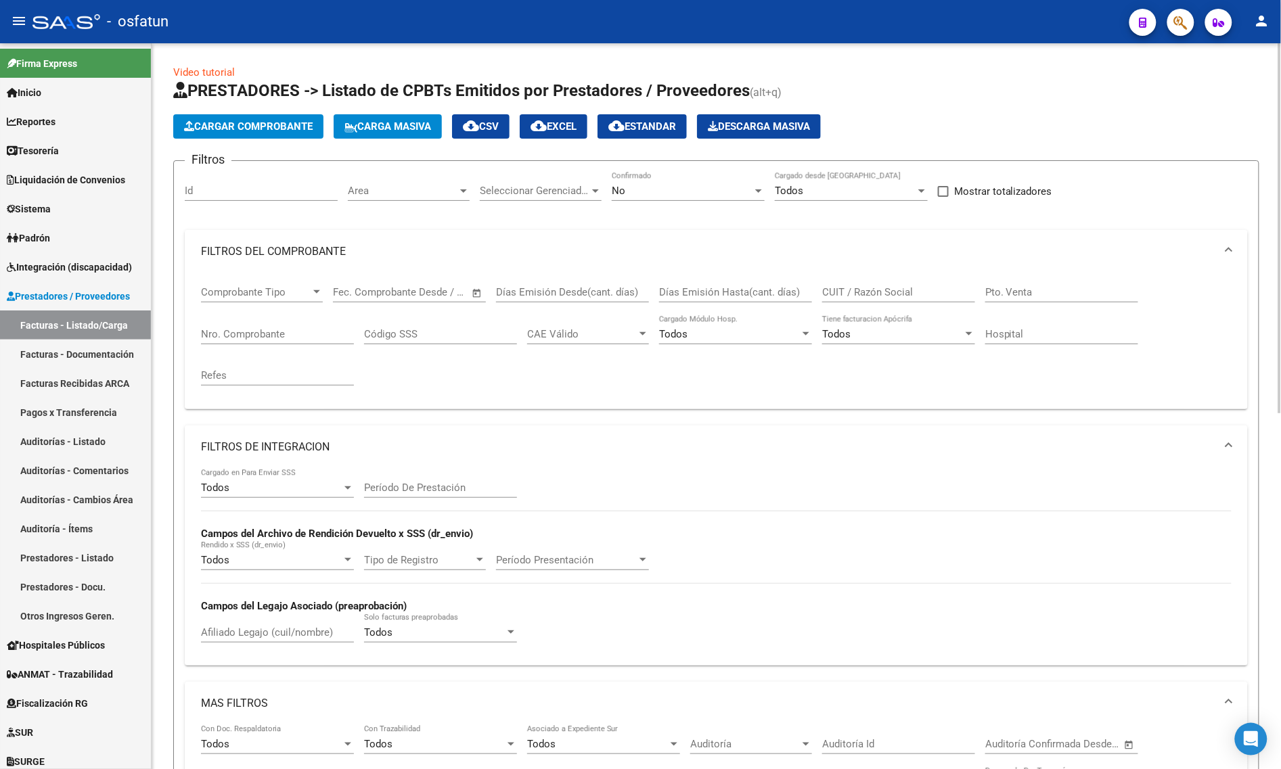
click at [664, 185] on div "No" at bounding box center [682, 191] width 141 height 12
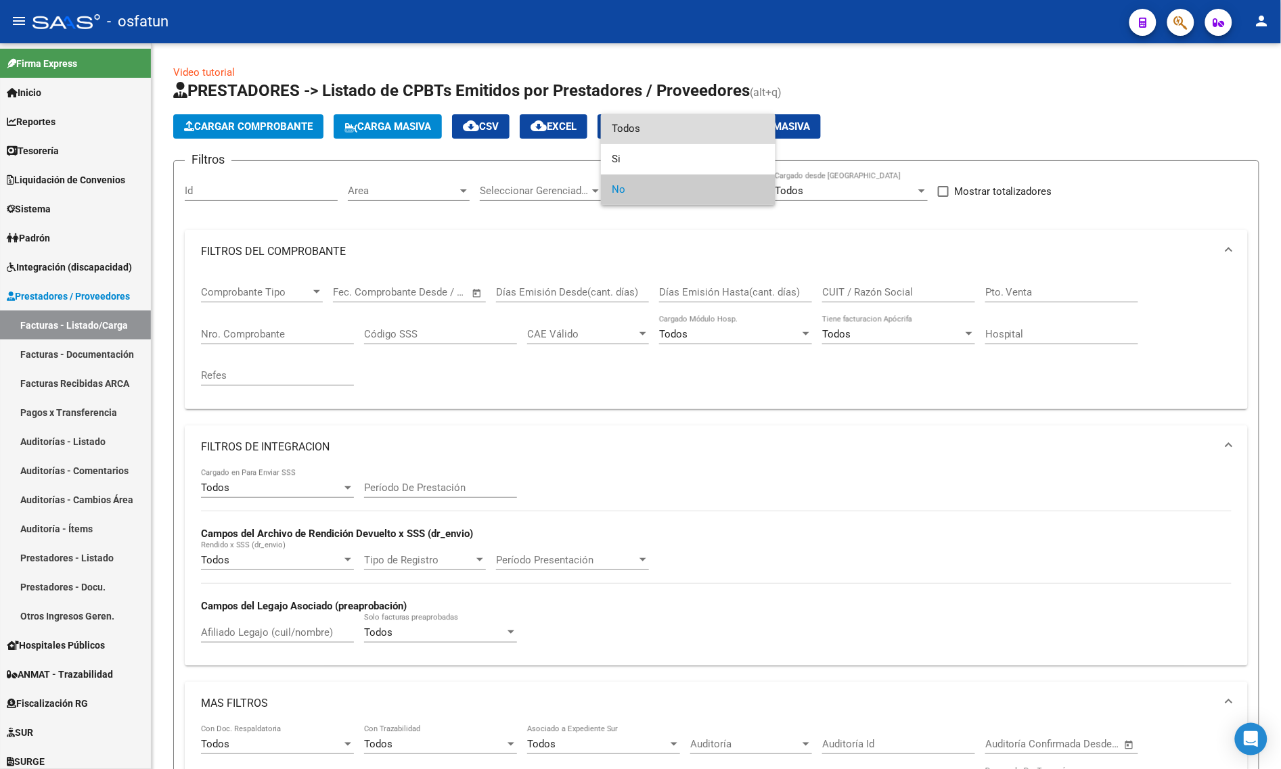
drag, startPoint x: 641, startPoint y: 137, endPoint x: 640, endPoint y: 149, distance: 12.2
click at [640, 137] on span "Todos" at bounding box center [688, 129] width 153 height 30
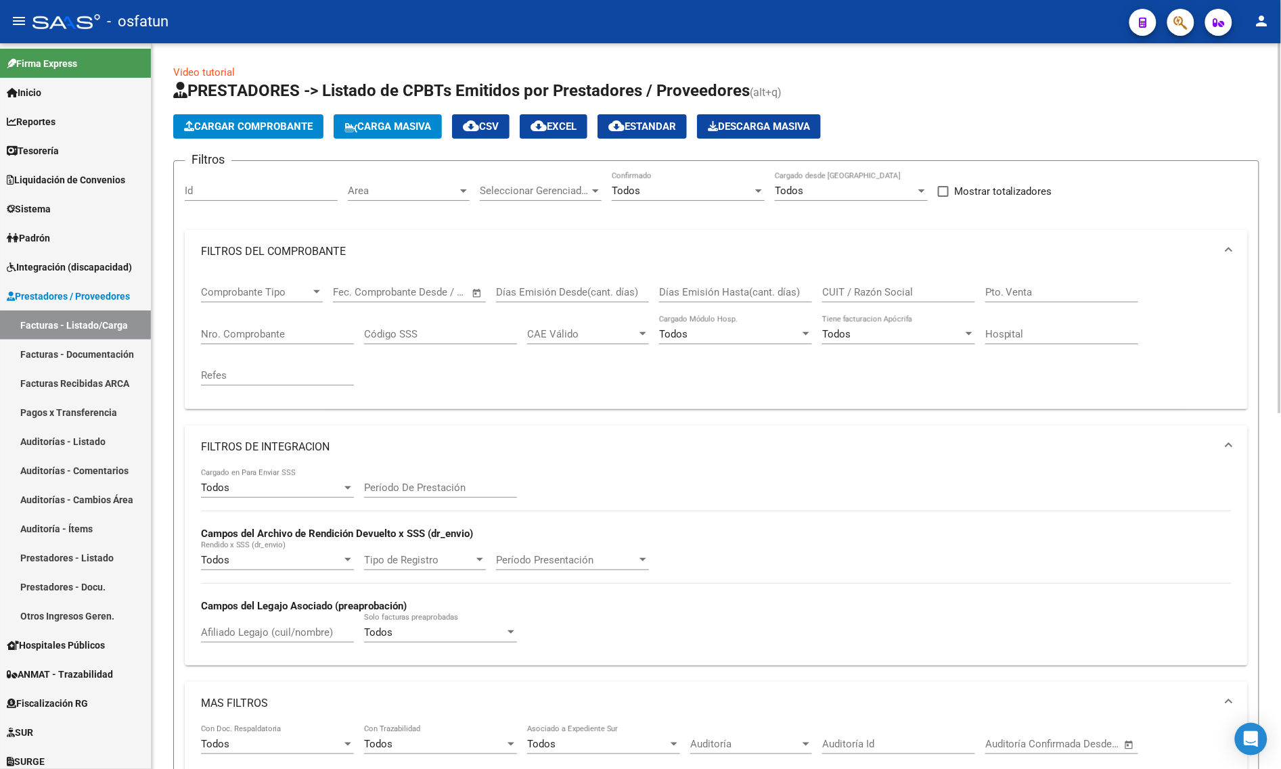
click at [858, 283] on div "CUIT / Razón Social" at bounding box center [898, 287] width 153 height 29
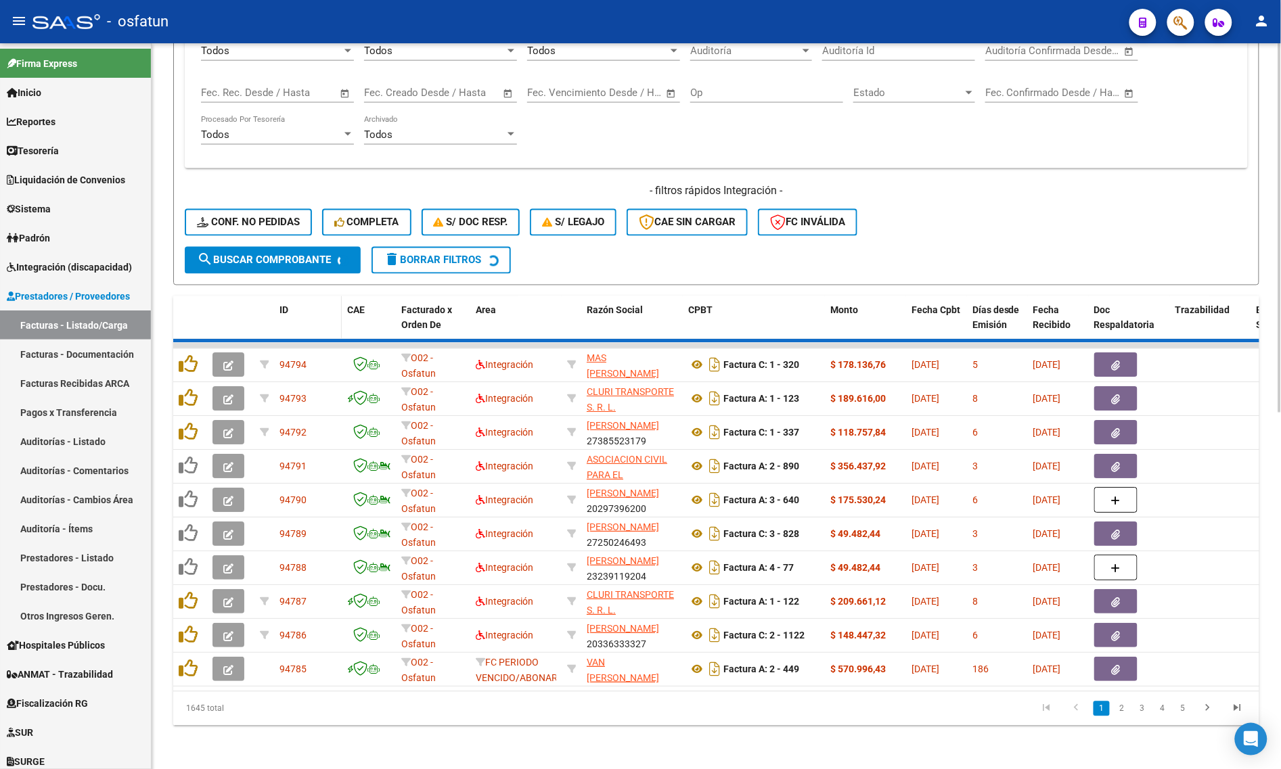
scroll to position [698, 0]
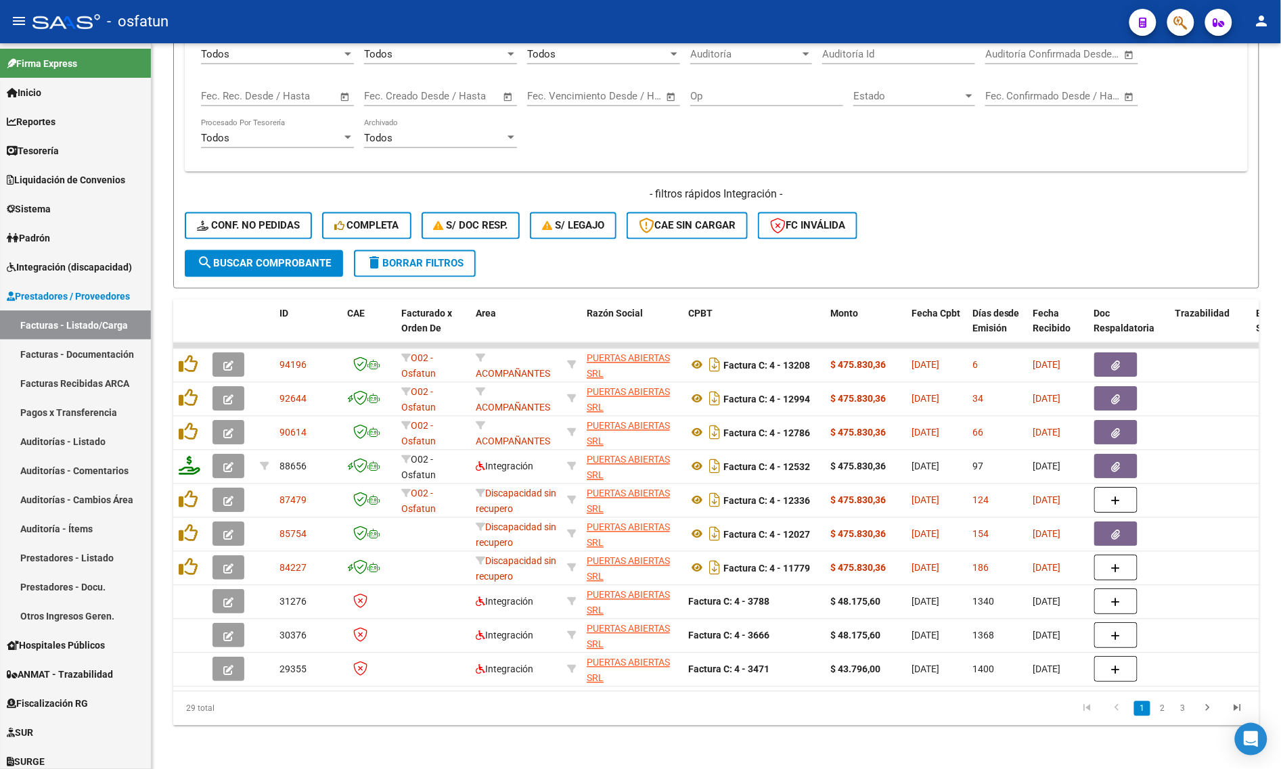
type input "puertas abiertas"
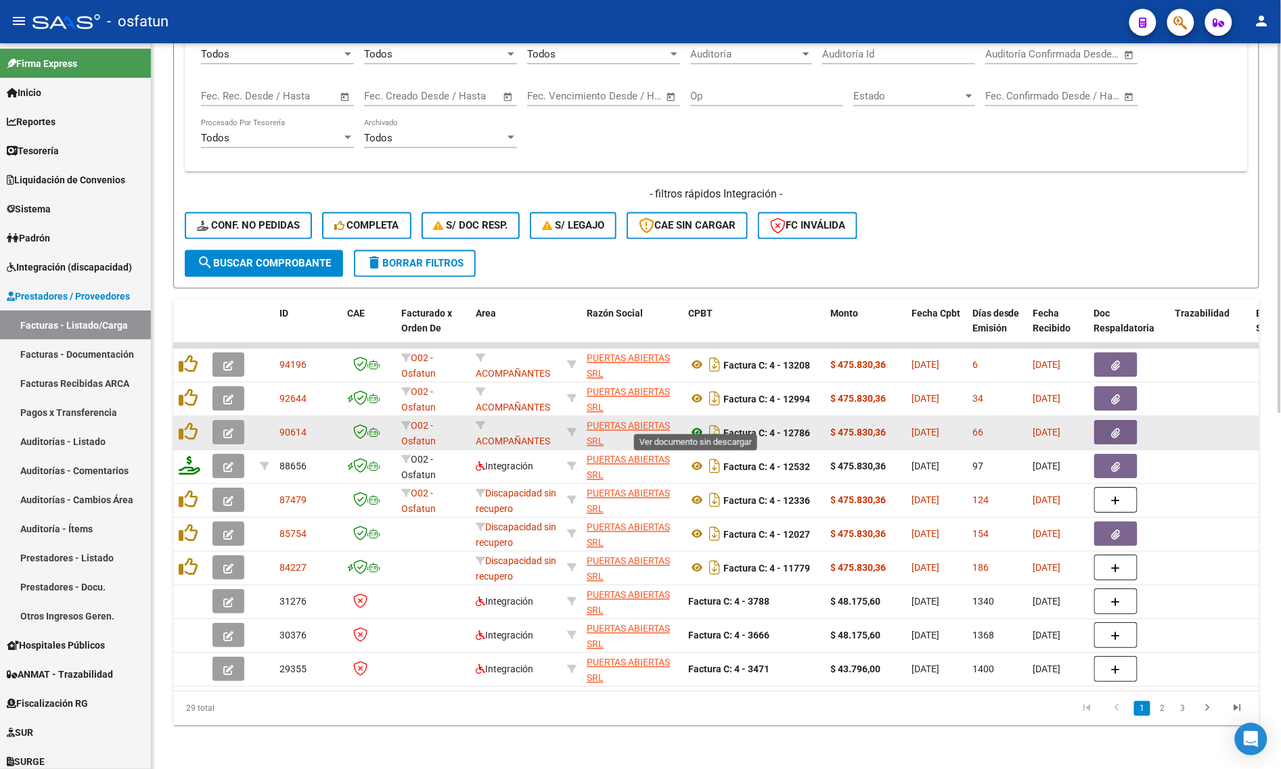
click at [698, 425] on icon at bounding box center [697, 433] width 18 height 16
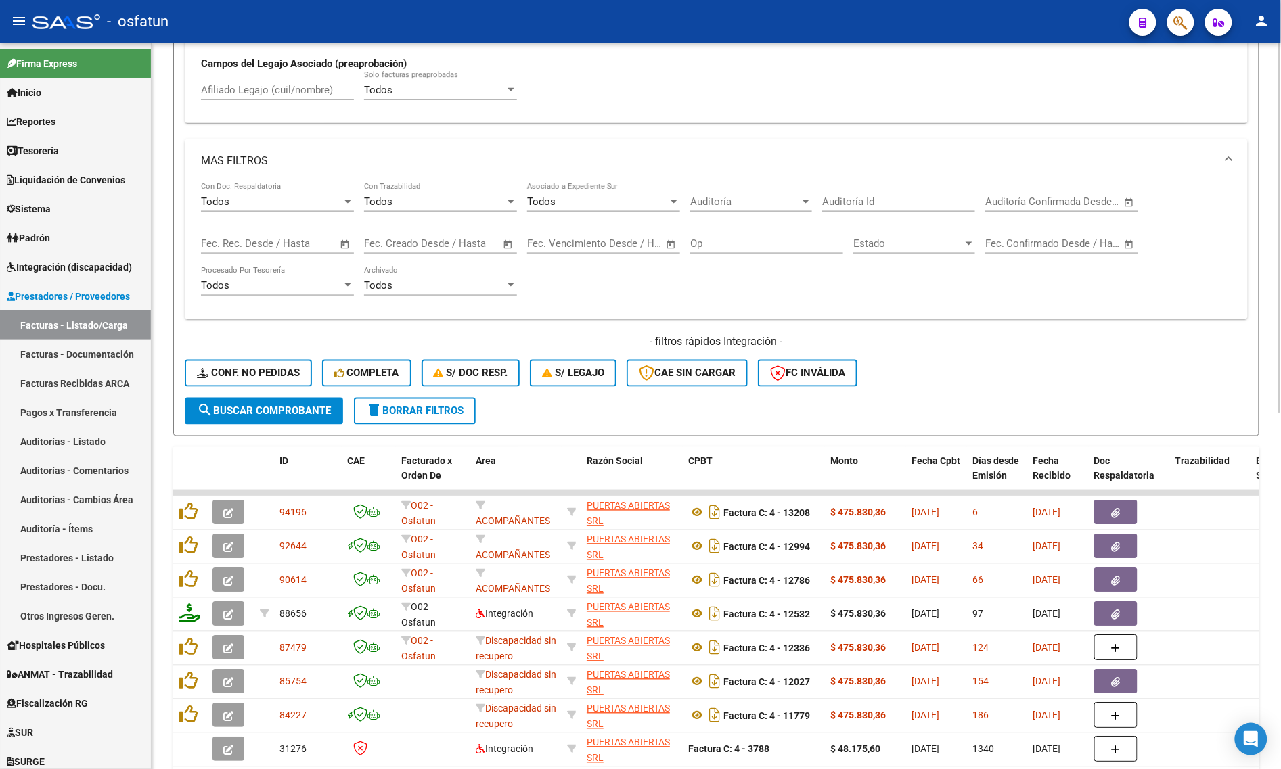
scroll to position [359, 0]
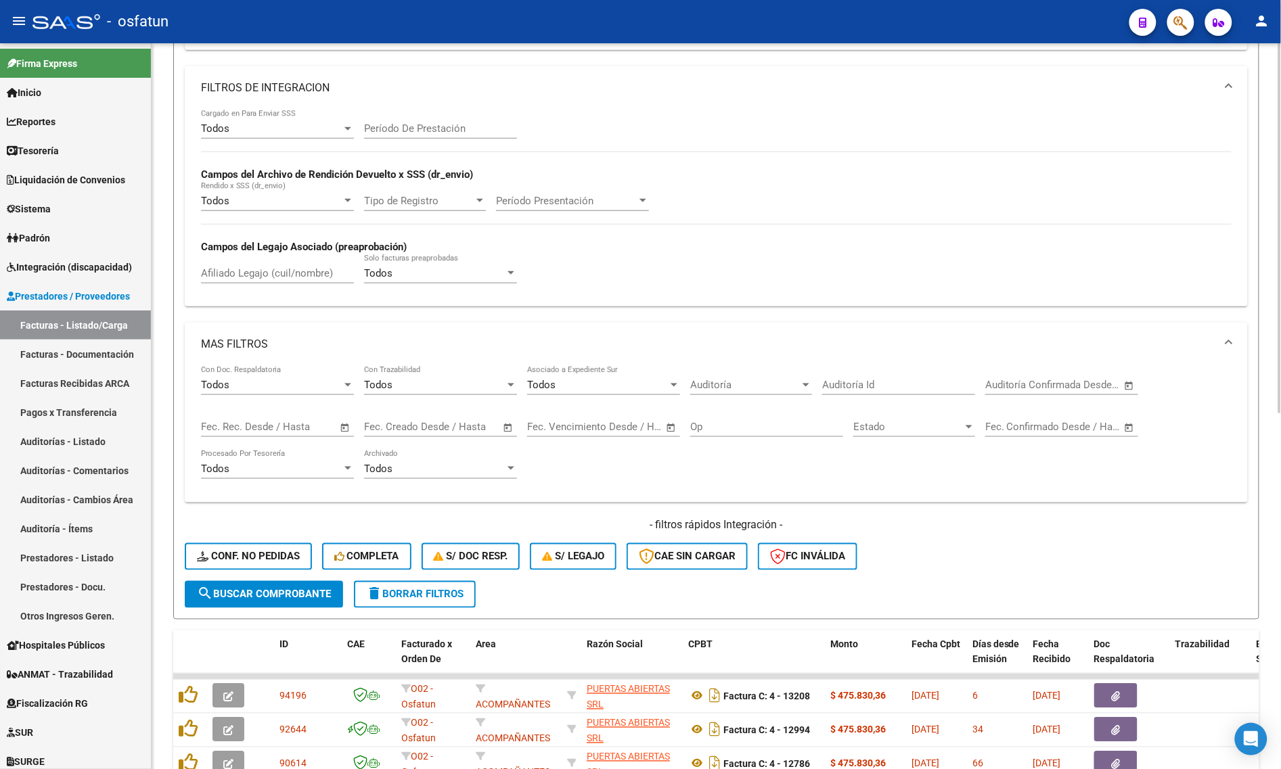
click at [856, 380] on input "Auditoría Id" at bounding box center [898, 385] width 153 height 12
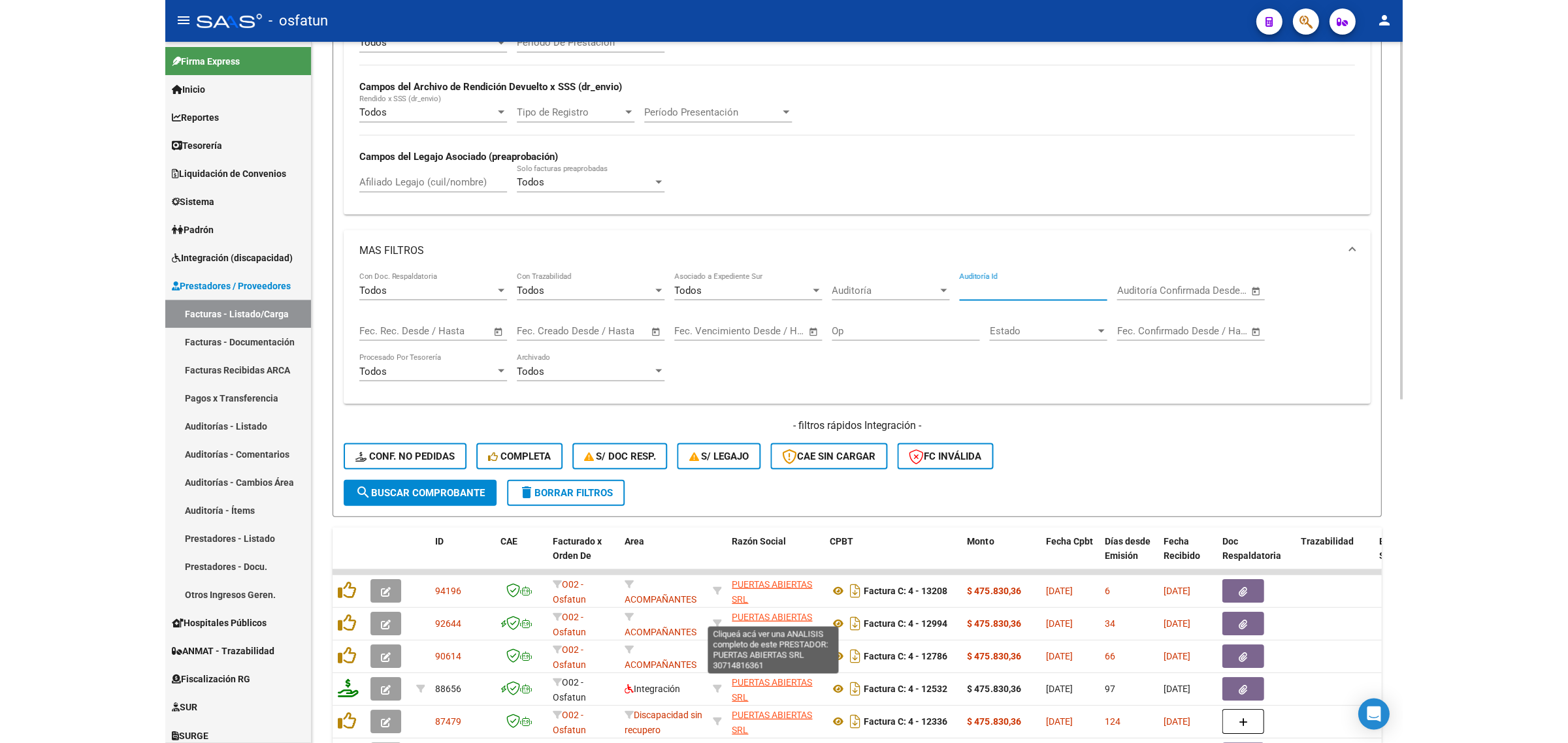
scroll to position [674, 0]
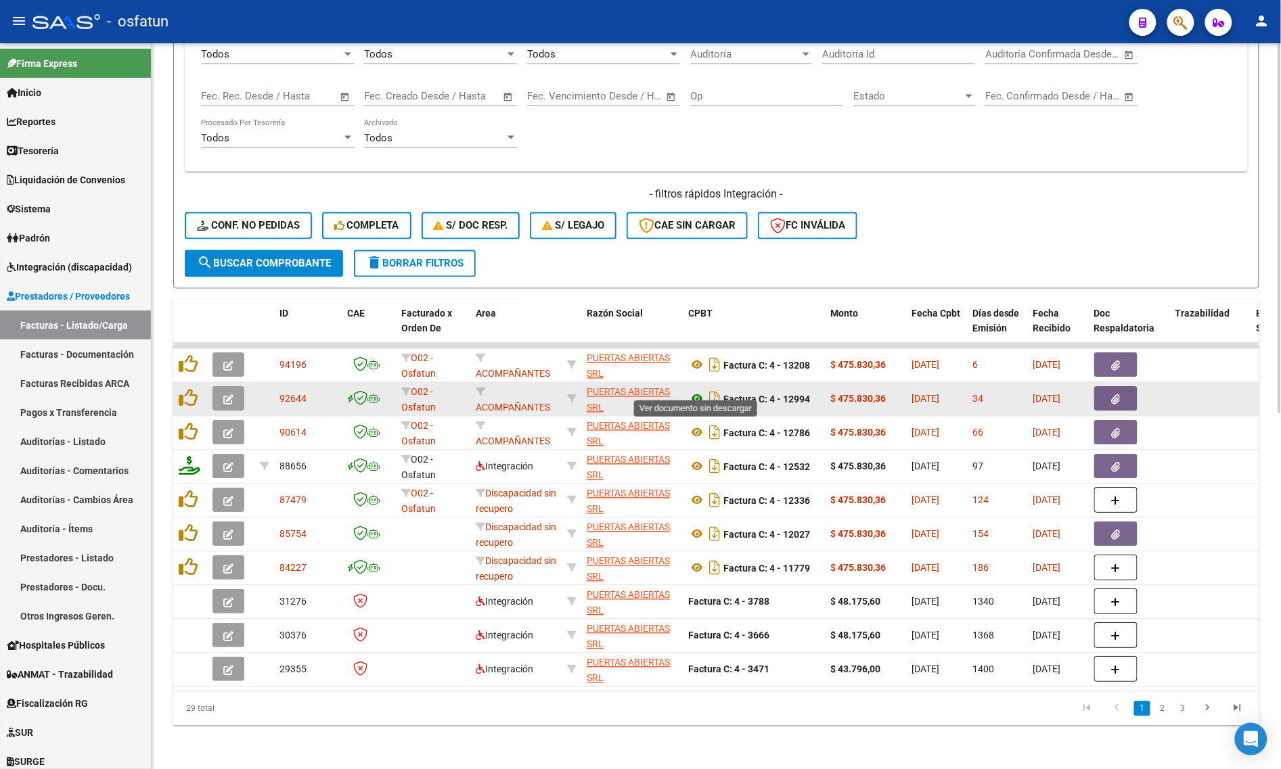
click at [691, 391] on icon at bounding box center [697, 399] width 18 height 16
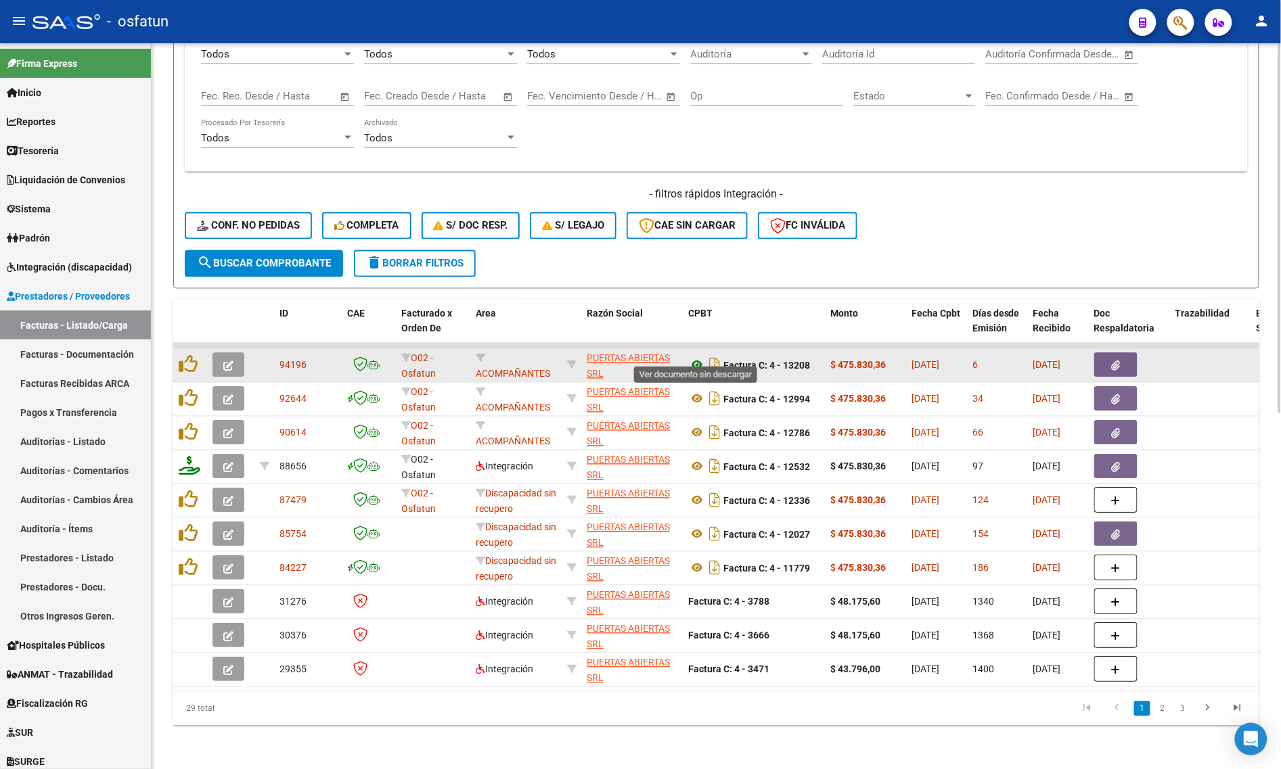
click at [702, 357] on icon at bounding box center [697, 365] width 18 height 16
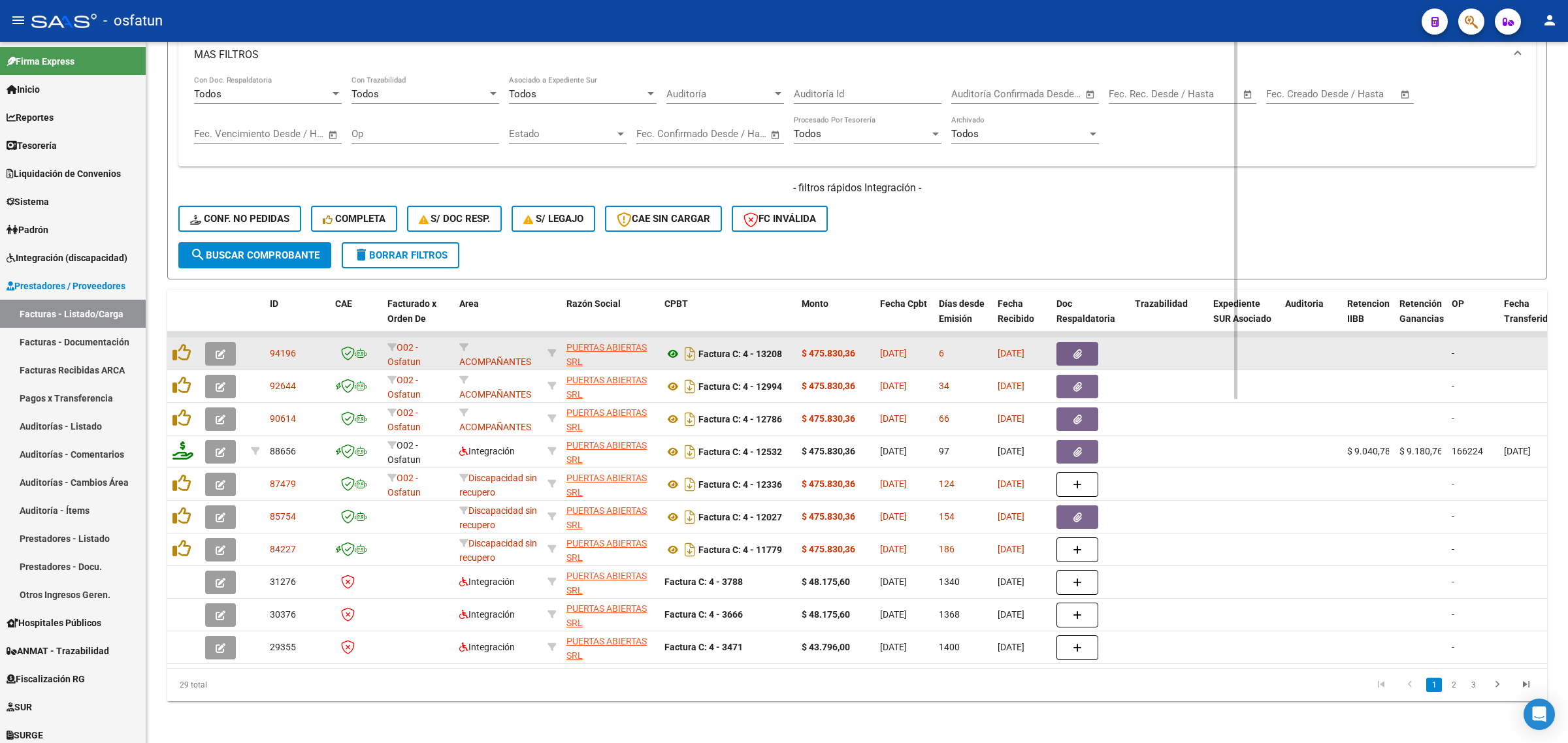
scroll to position [592, 0]
